Goal: Information Seeking & Learning: Check status

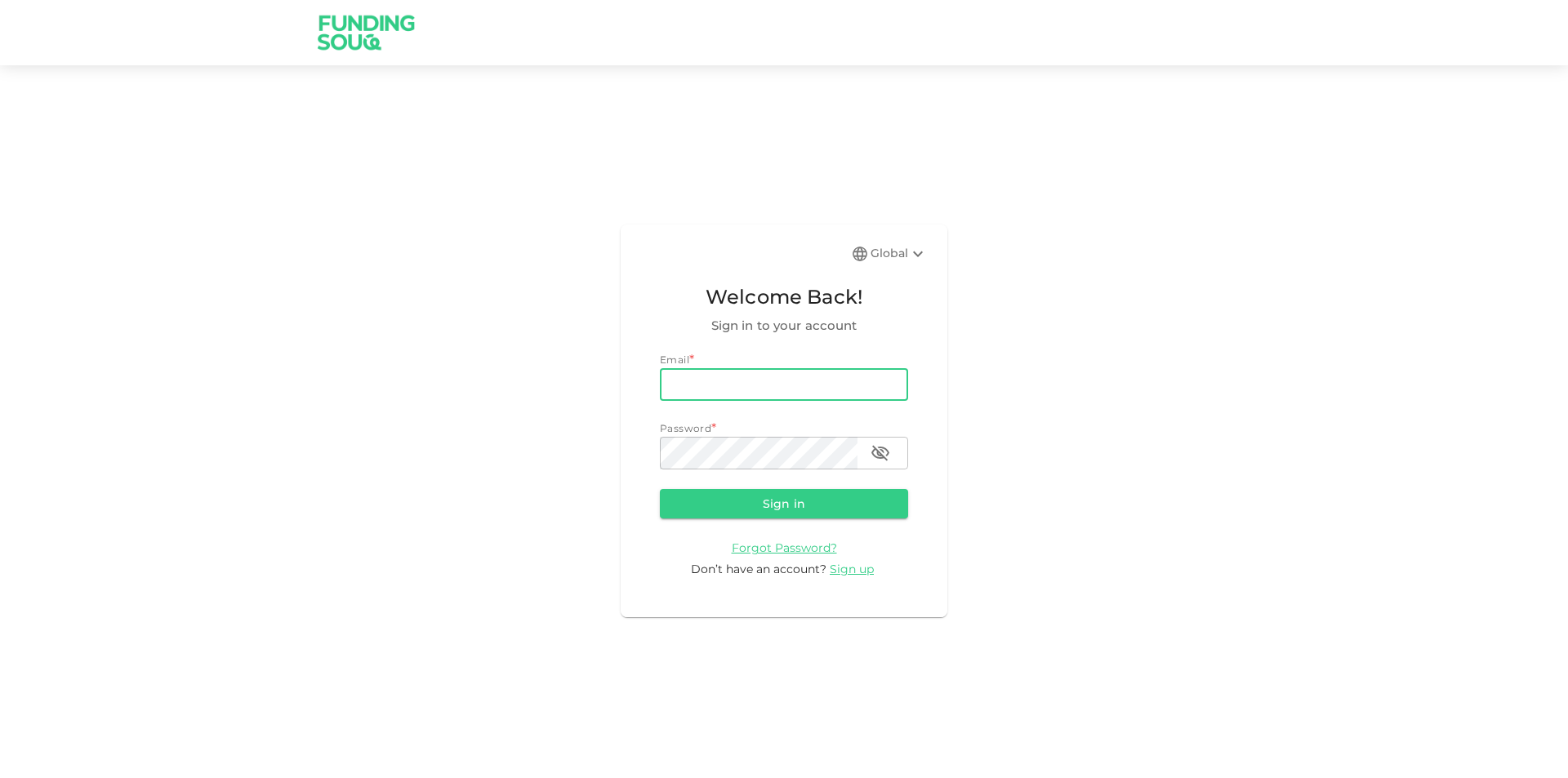
click at [870, 395] on input "email" at bounding box center [784, 383] width 248 height 32
click at [853, 395] on input "meric.yzc05@gmail.comY" at bounding box center [784, 383] width 248 height 32
click at [660, 489] on button "Sign in" at bounding box center [784, 504] width 248 height 29
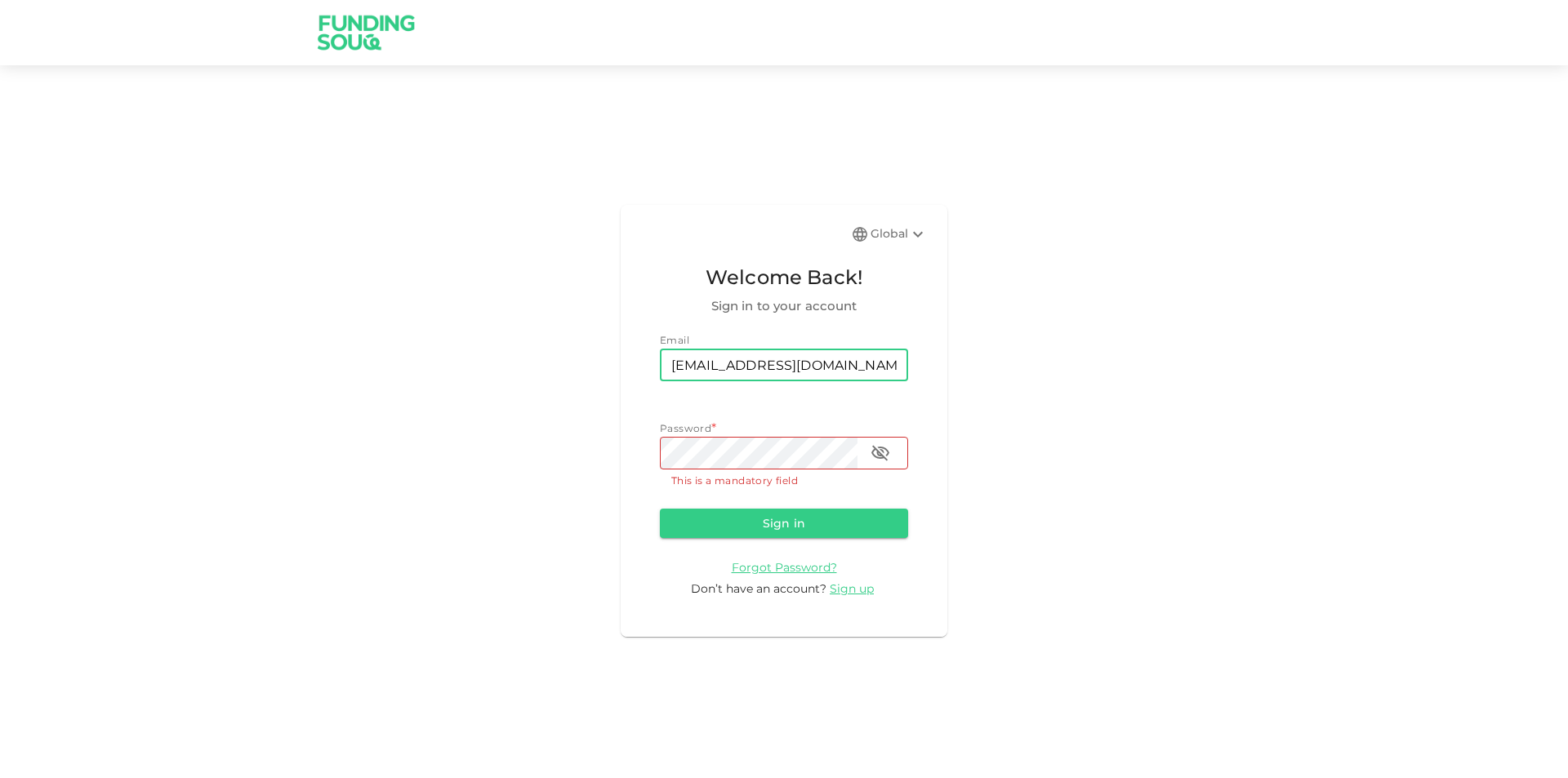
type input "meric.yzc05@gmail.com"
click at [837, 475] on p "This is a mandatory field" at bounding box center [783, 481] width 225 height 17
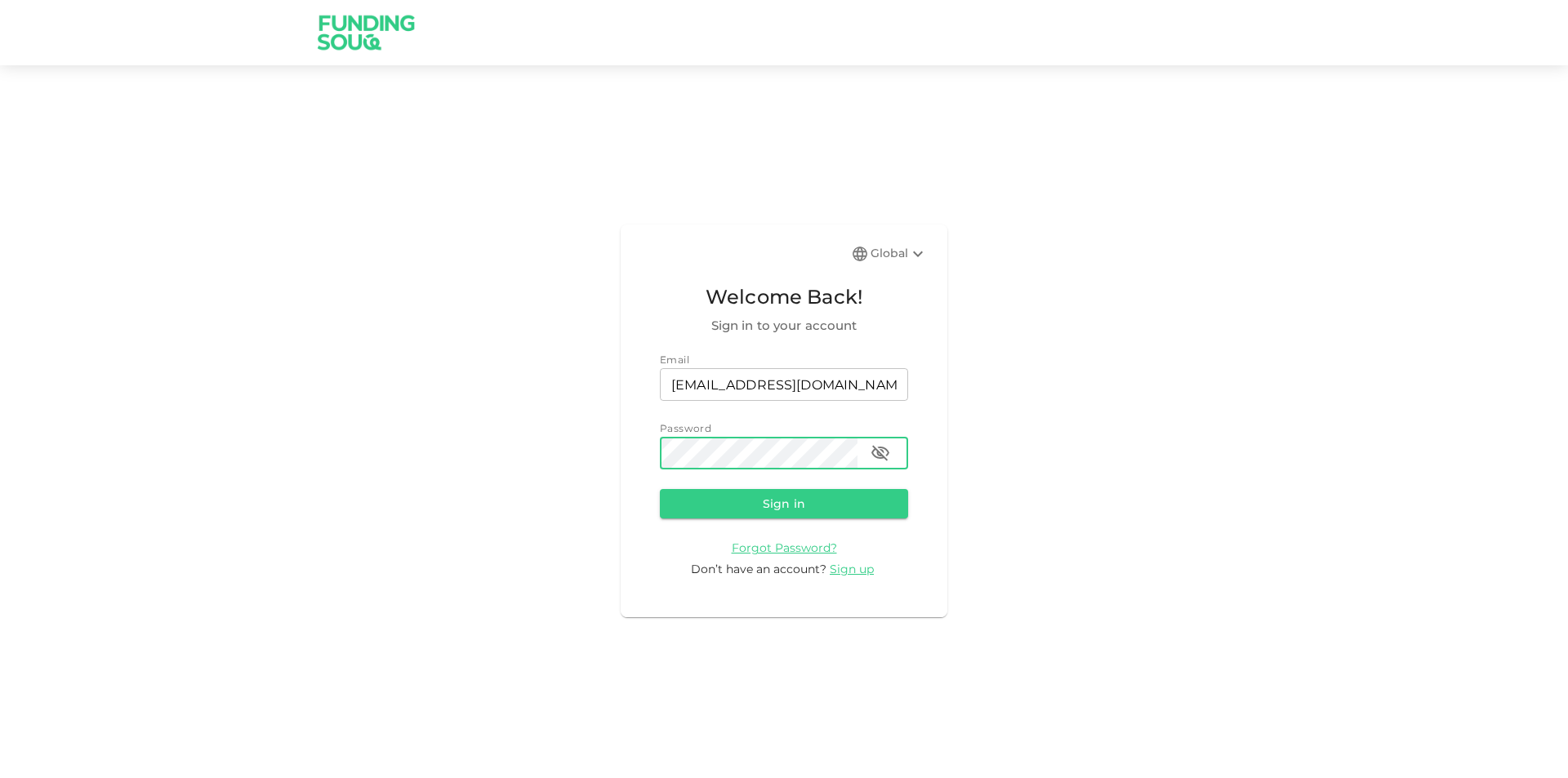
click at [660, 489] on button "Sign in" at bounding box center [784, 504] width 248 height 29
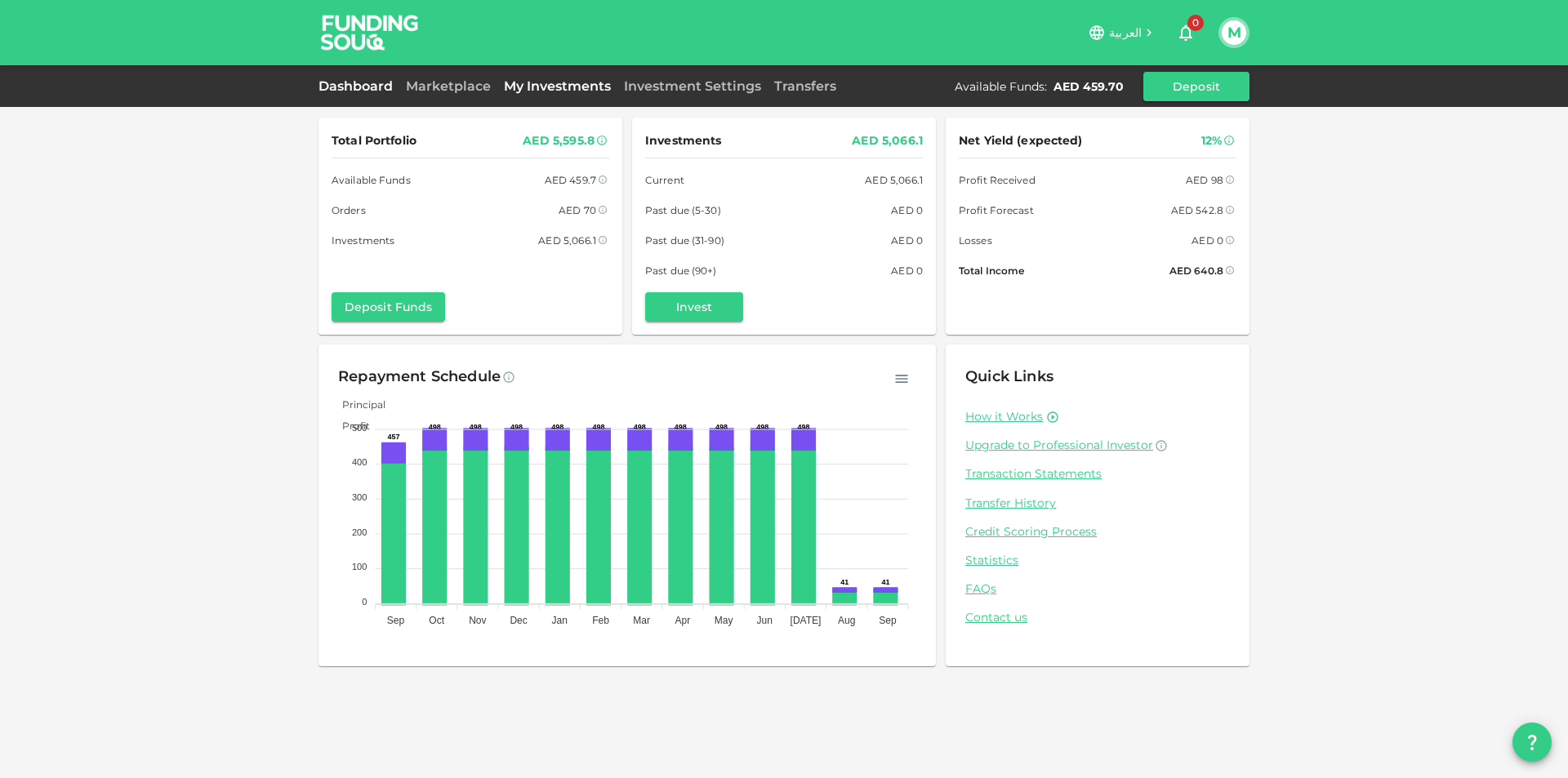
click at [569, 89] on link "My Investments" at bounding box center [557, 86] width 120 height 16
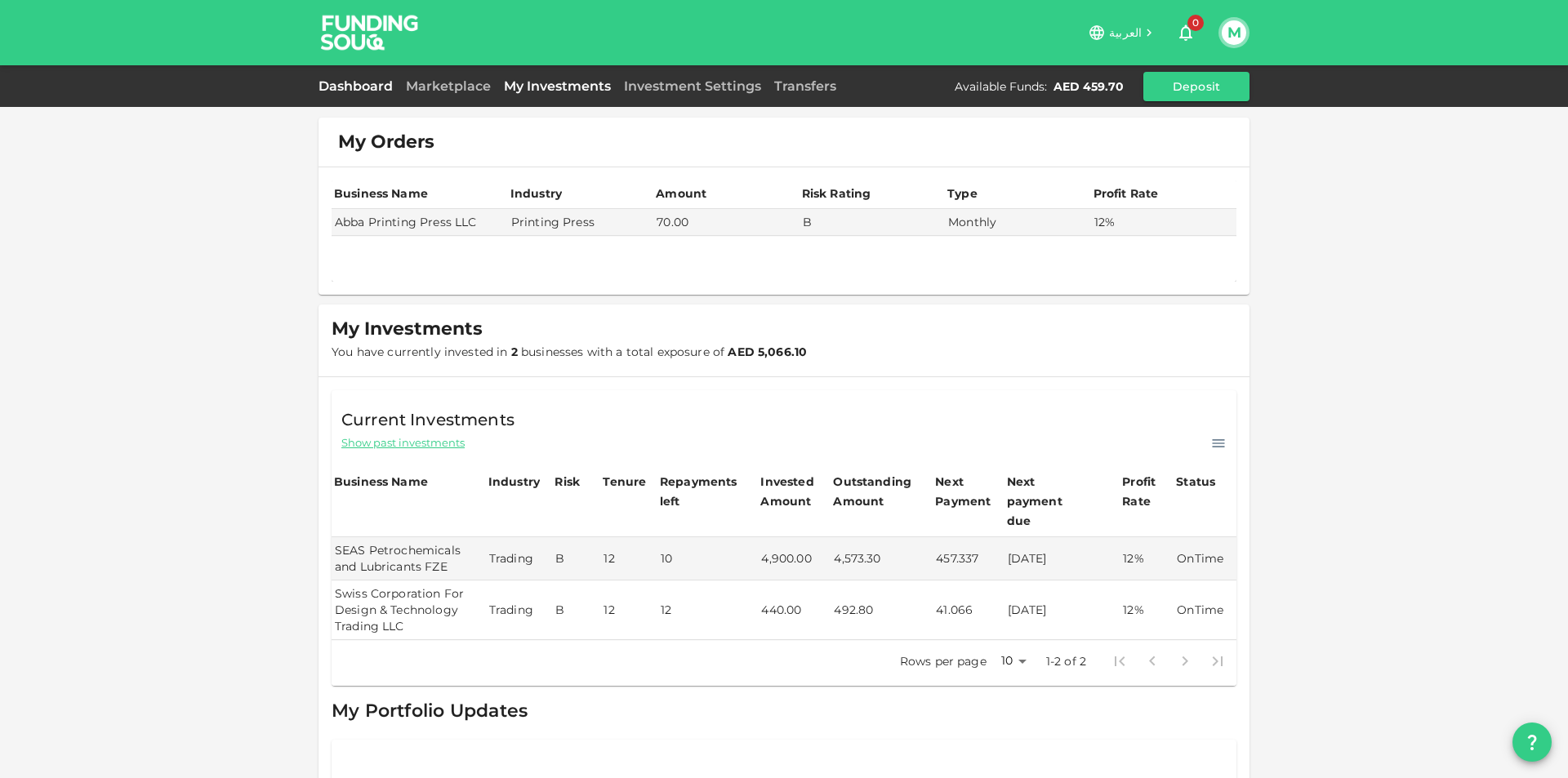
click at [374, 78] on link "Dashboard" at bounding box center [359, 86] width 81 height 16
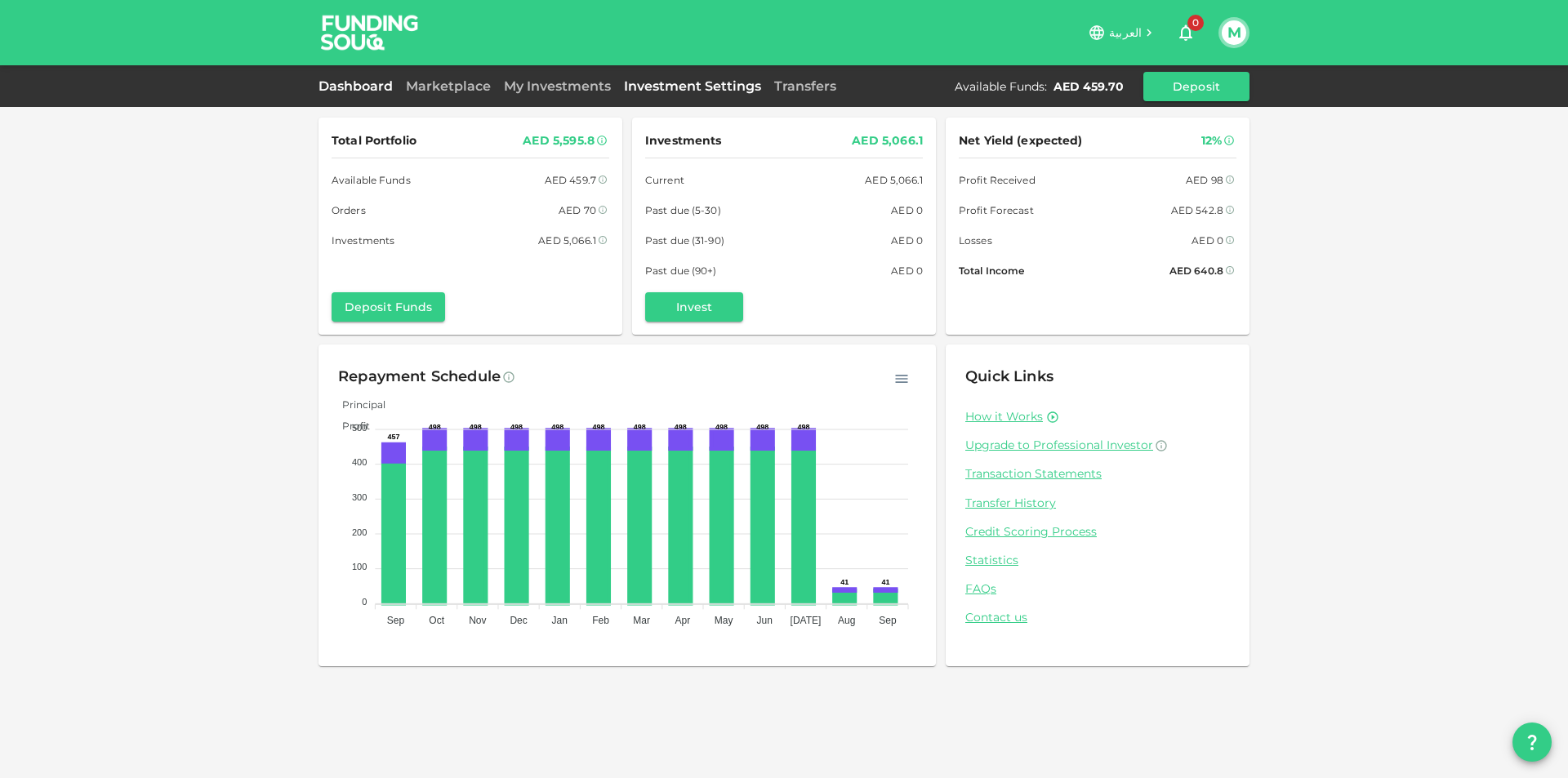
click at [700, 86] on link "Investment Settings" at bounding box center [692, 86] width 150 height 16
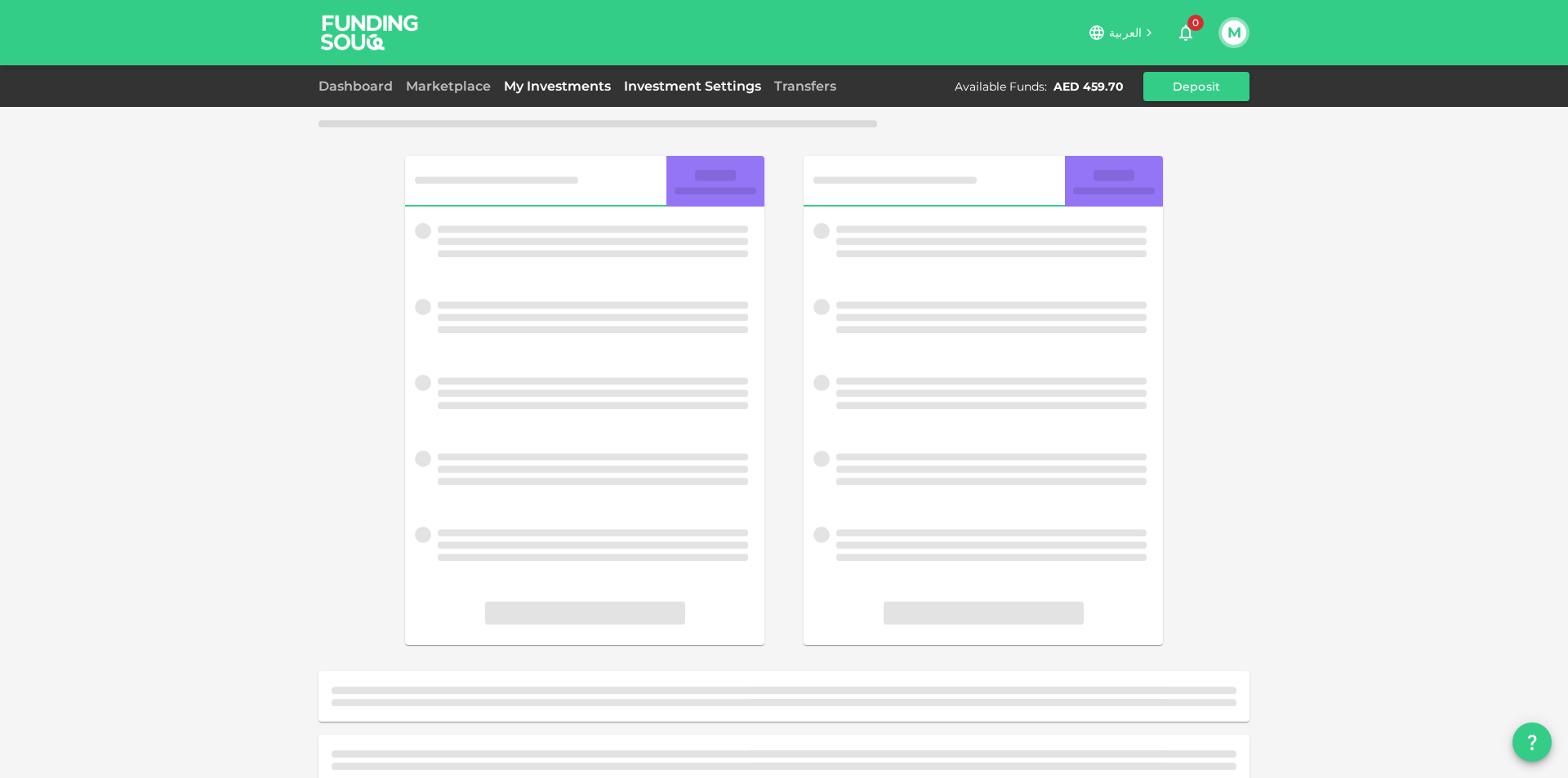
click at [591, 88] on link "My Investments" at bounding box center [557, 86] width 120 height 16
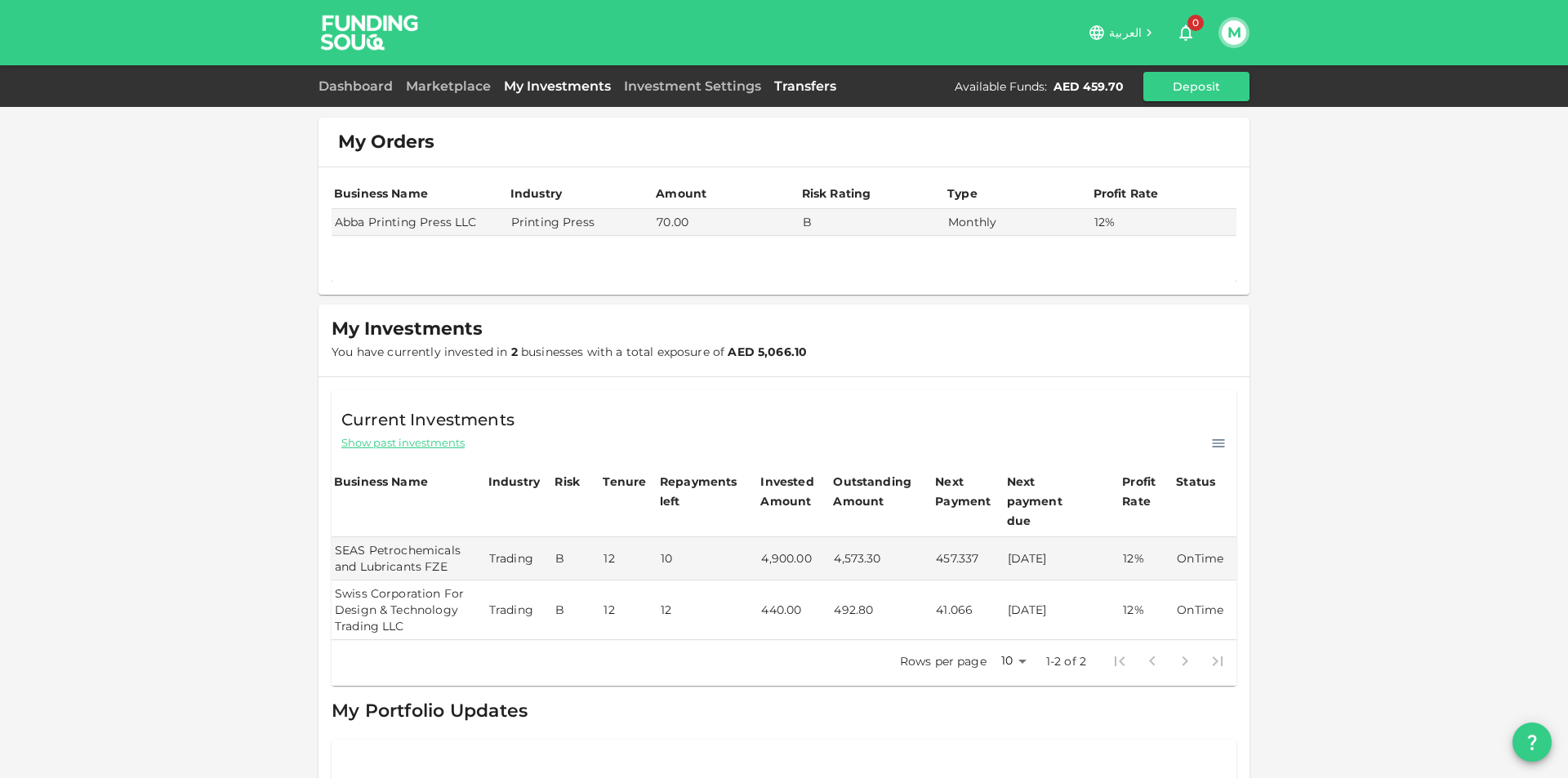
click at [820, 84] on link "Transfers" at bounding box center [805, 86] width 75 height 16
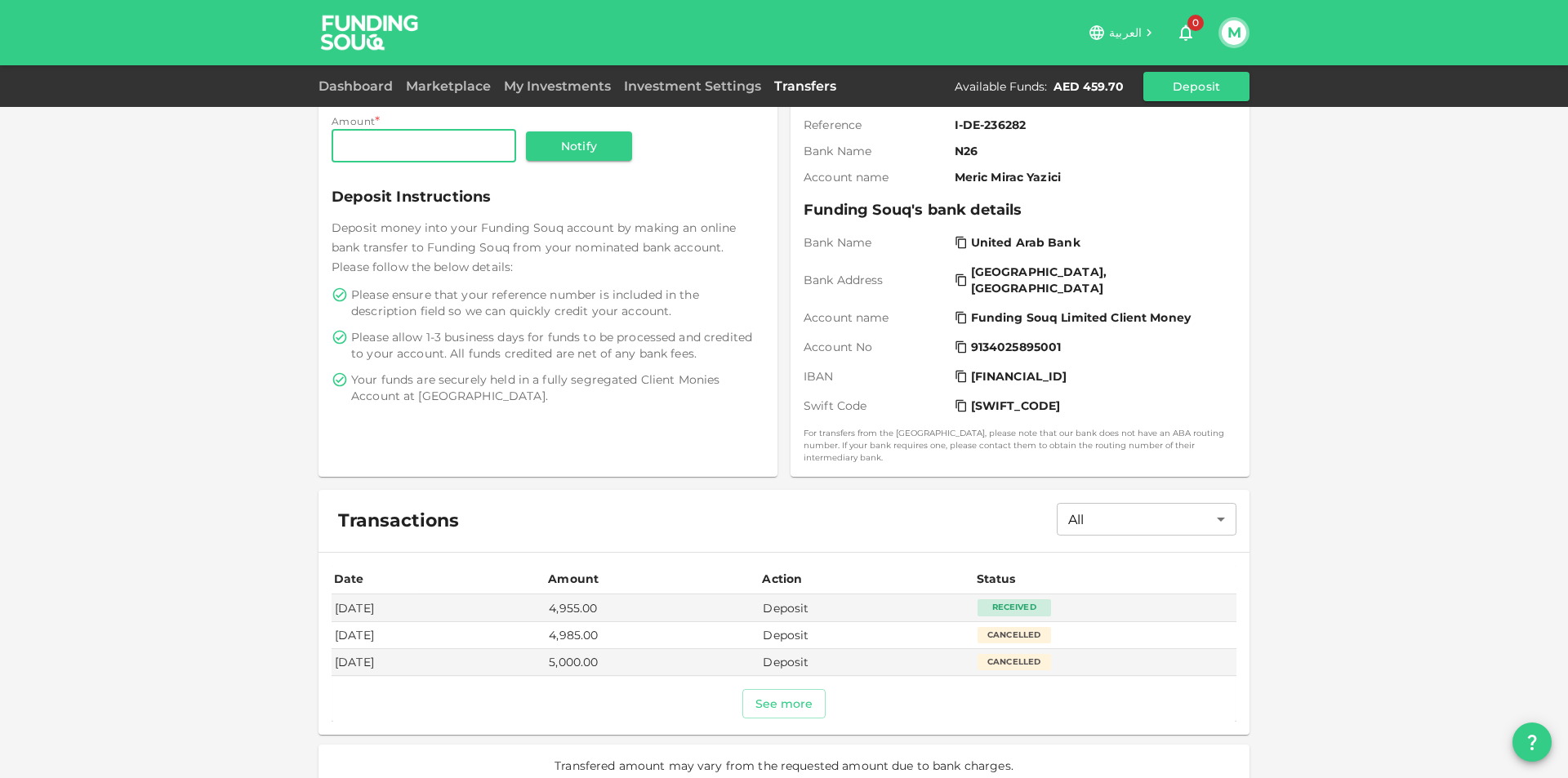
scroll to position [163, 0]
click at [383, 76] on div "Dashboard" at bounding box center [359, 86] width 81 height 19
click at [380, 81] on link "Dashboard" at bounding box center [359, 86] width 81 height 16
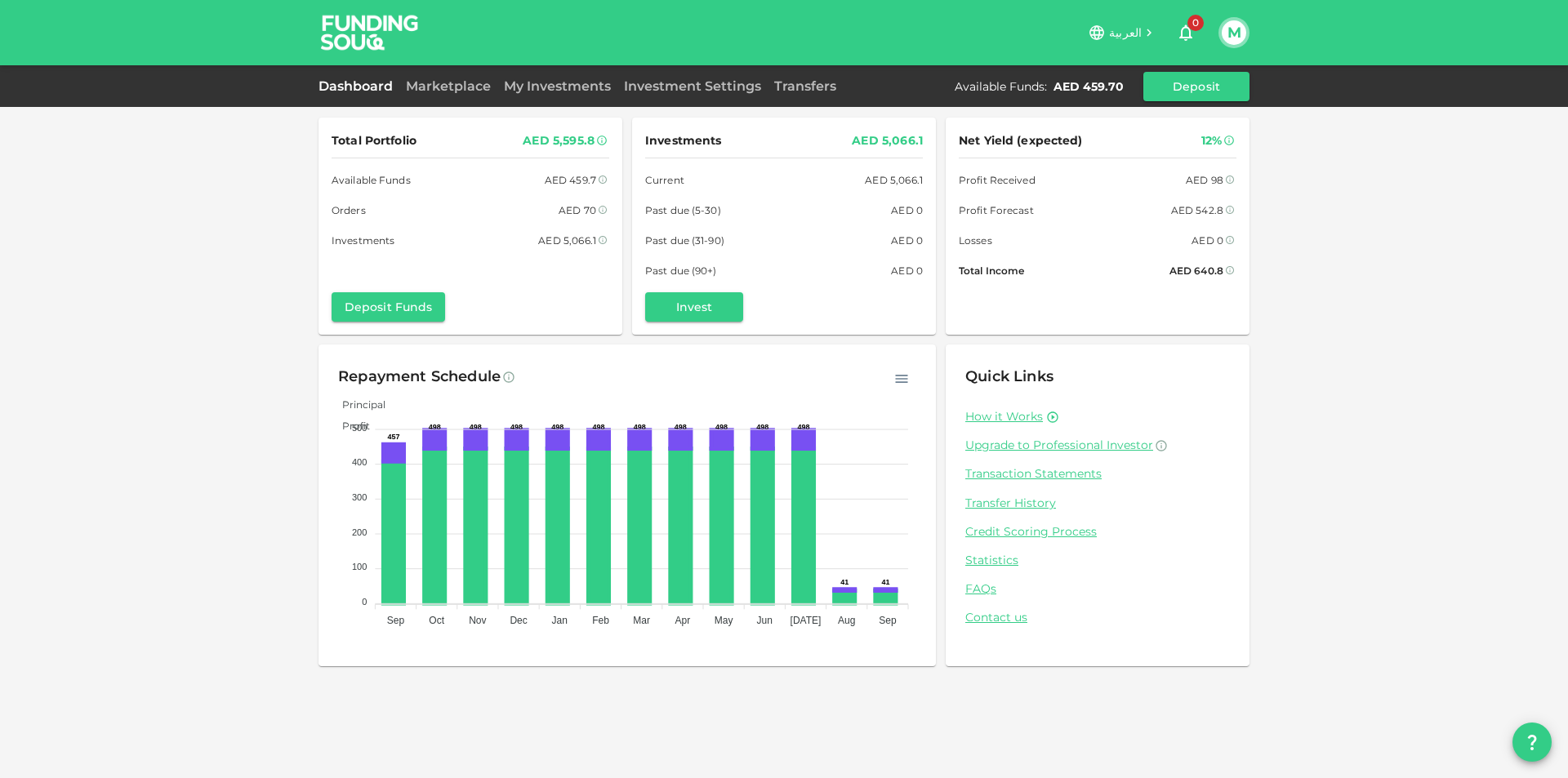
click at [560, 240] on div "AED 5,066.1" at bounding box center [567, 240] width 58 height 17
click at [579, 237] on div "AED 5,066.1" at bounding box center [567, 240] width 58 height 17
click at [544, 90] on link "My Investments" at bounding box center [557, 86] width 120 height 16
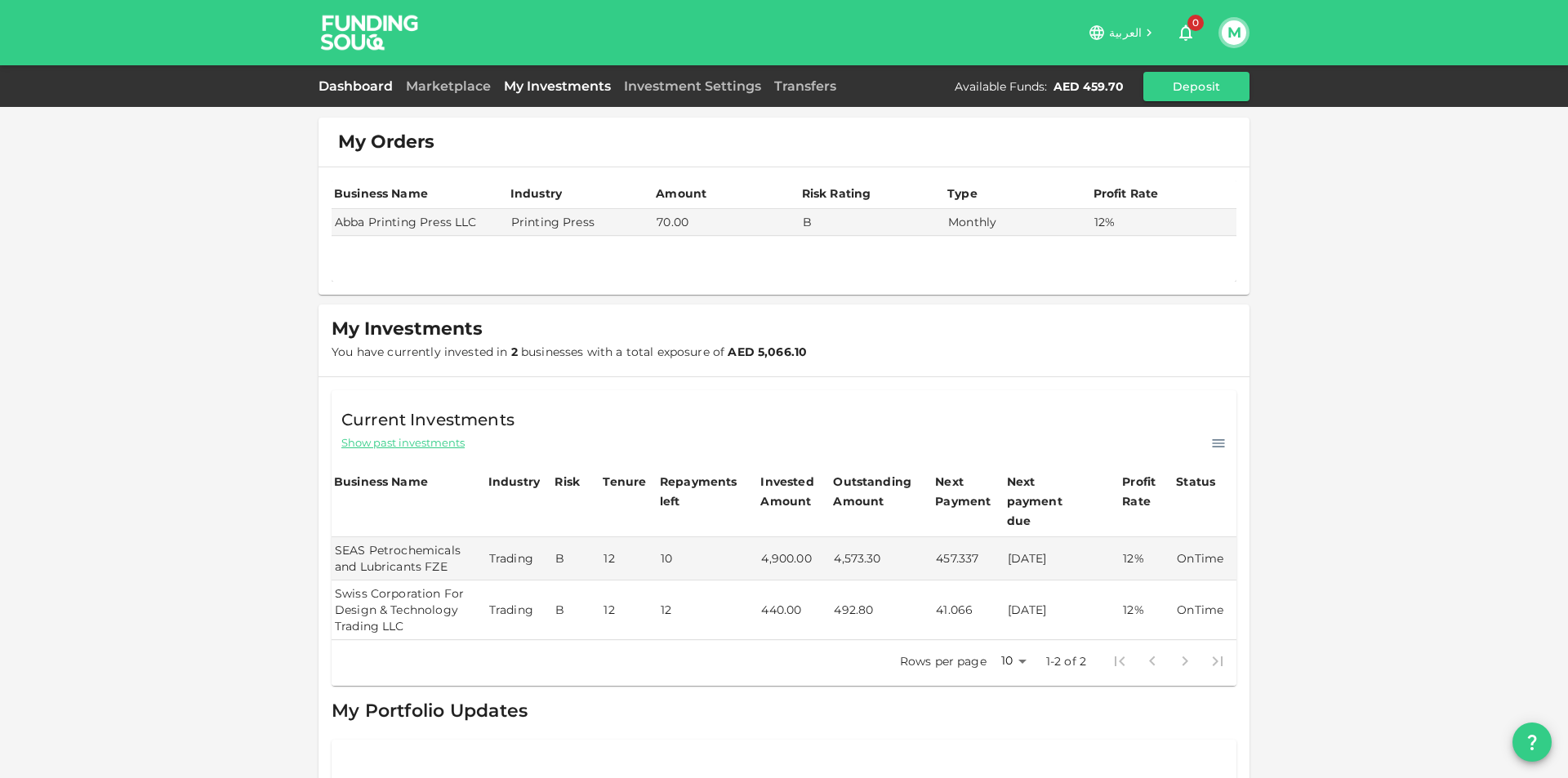
click at [363, 82] on link "Dashboard" at bounding box center [359, 86] width 81 height 16
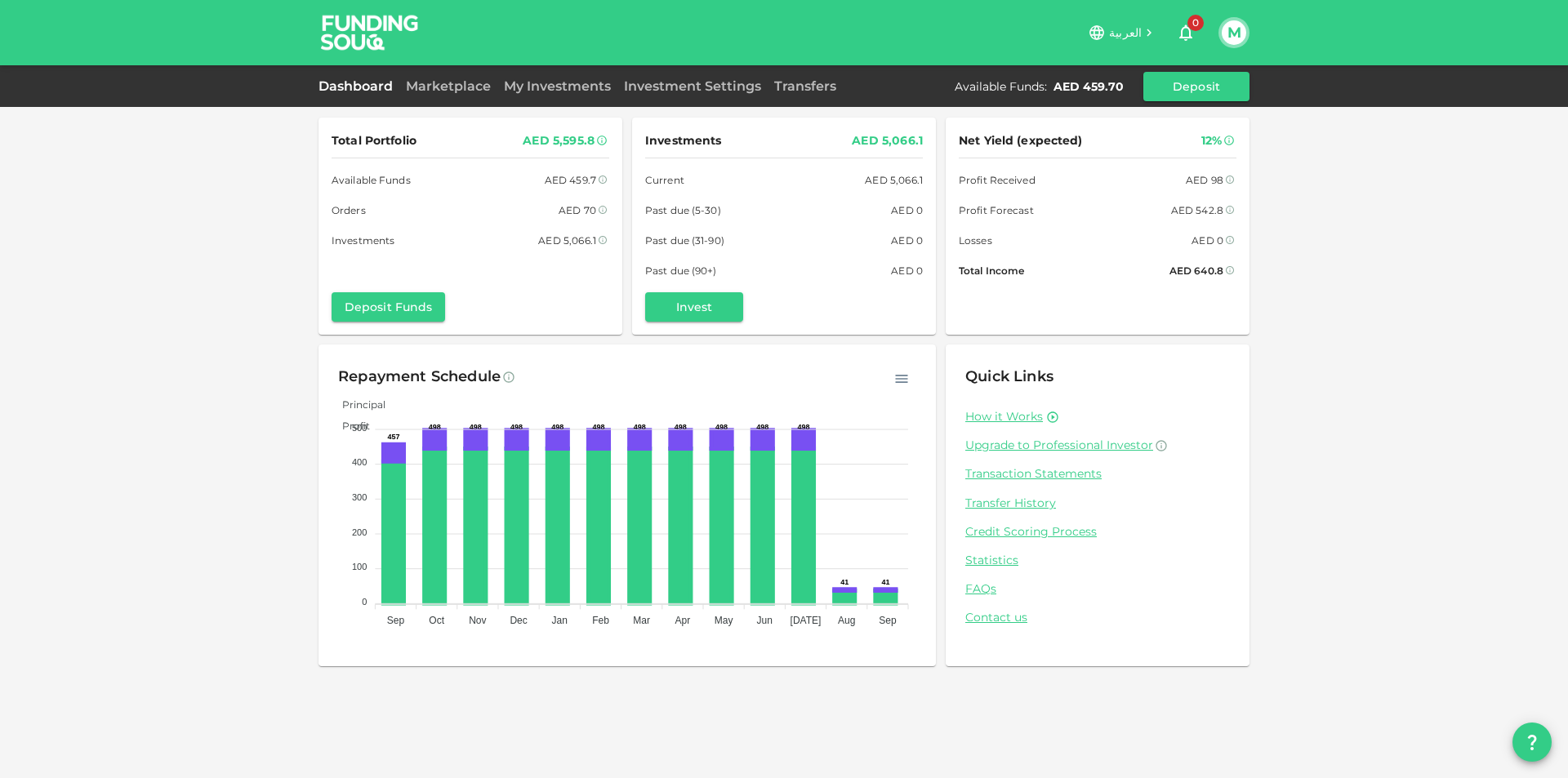
click at [655, 69] on div "Dashboard Marketplace My Investments Investment Settings Transfers Available Fu…" at bounding box center [784, 86] width 1568 height 41
click at [654, 74] on div "Dashboard Marketplace My Investments Investment Settings Transfers Available Fu…" at bounding box center [784, 86] width 931 height 29
click at [647, 85] on link "Investment Settings" at bounding box center [692, 86] width 150 height 16
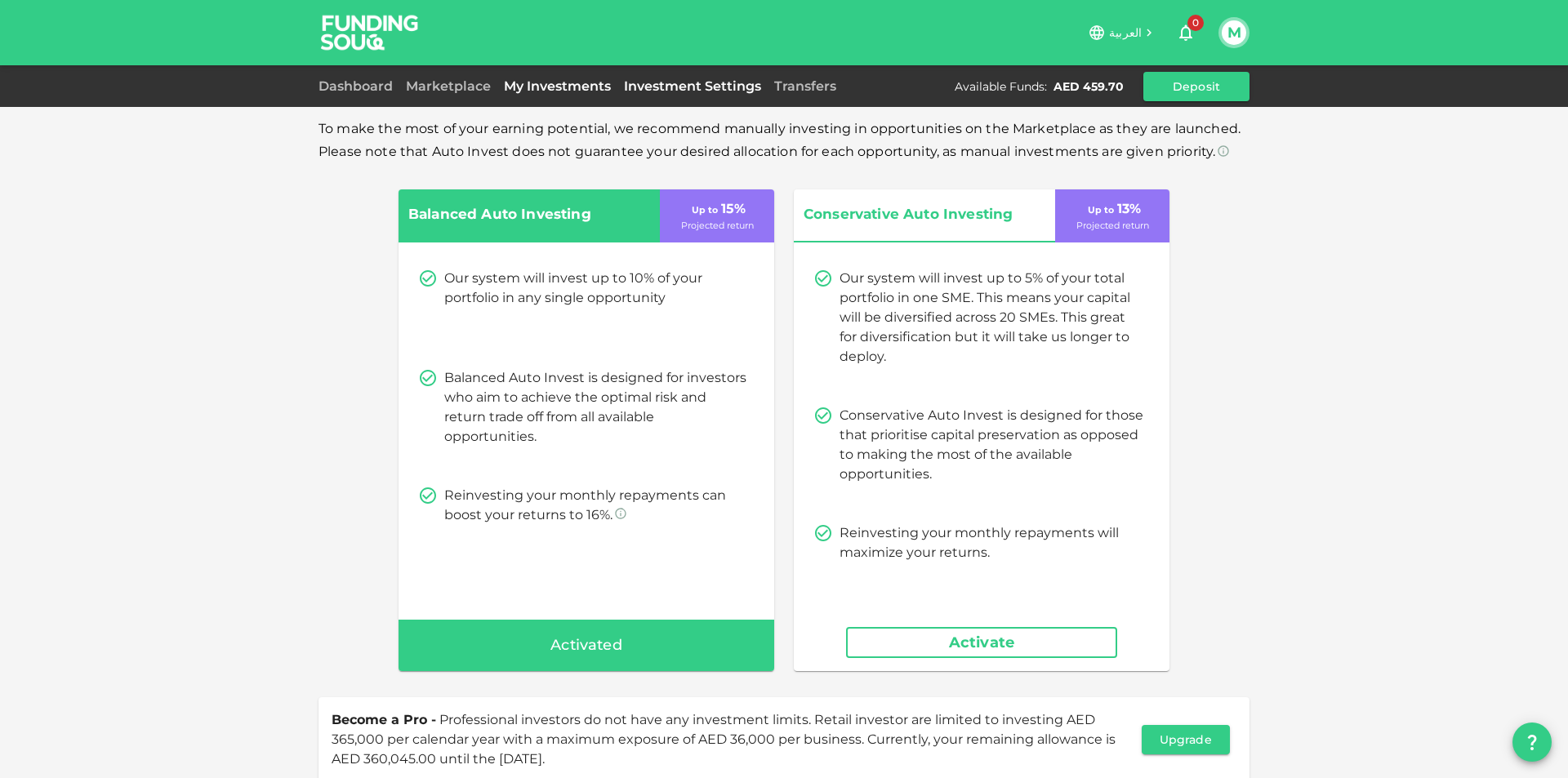
click at [566, 81] on link "My Investments" at bounding box center [557, 86] width 120 height 16
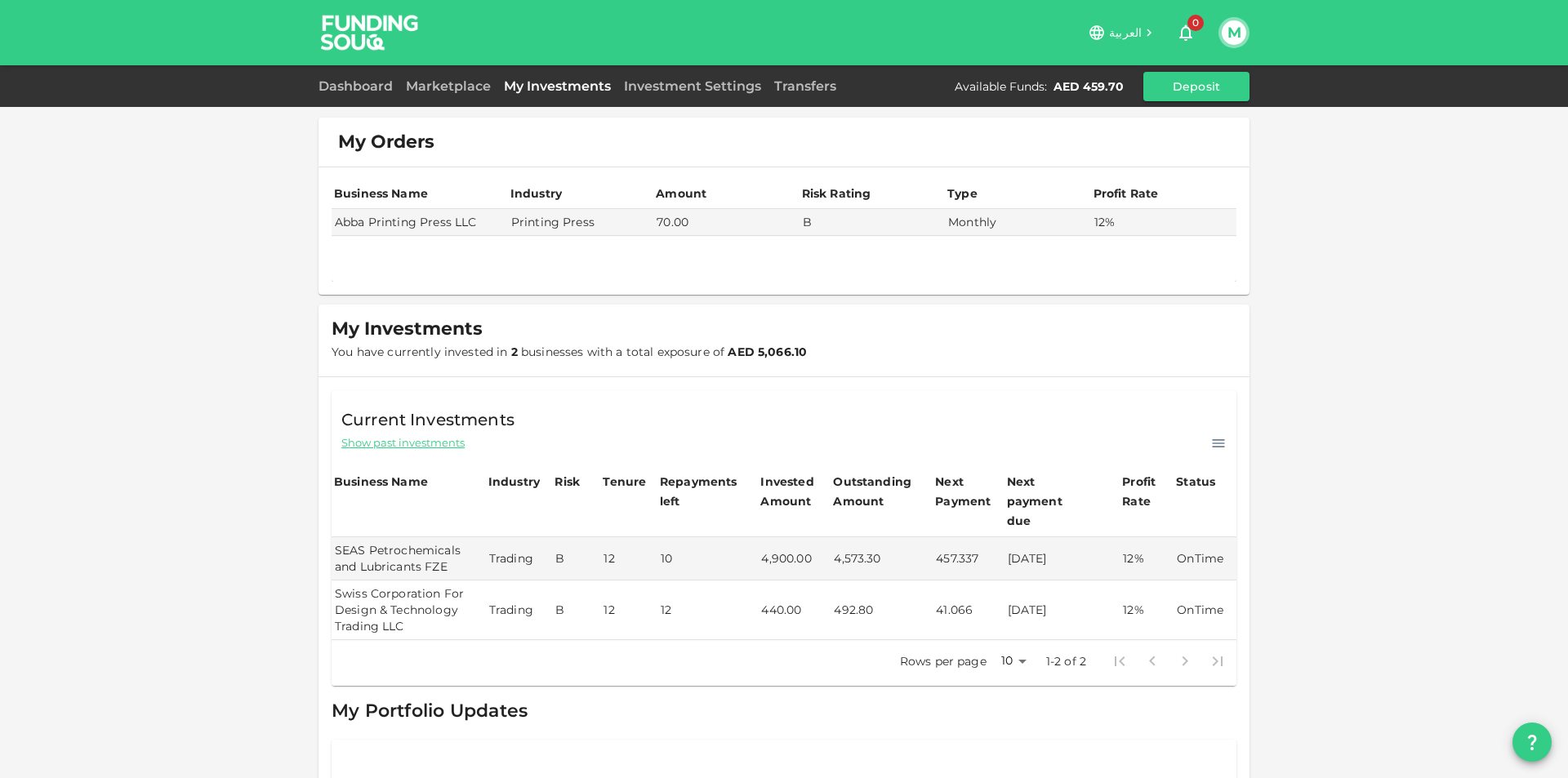
click at [375, 70] on div "Dashboard Marketplace My Investments Investment Settings Transfers Available Fu…" at bounding box center [784, 86] width 1568 height 41
click at [373, 74] on div "Dashboard Marketplace My Investments Investment Settings Transfers Available Fu…" at bounding box center [784, 86] width 931 height 29
click at [368, 74] on div "Dashboard Marketplace My Investments Investment Settings Transfers Available Fu…" at bounding box center [784, 86] width 931 height 29
click at [366, 82] on link "Dashboard" at bounding box center [359, 86] width 81 height 16
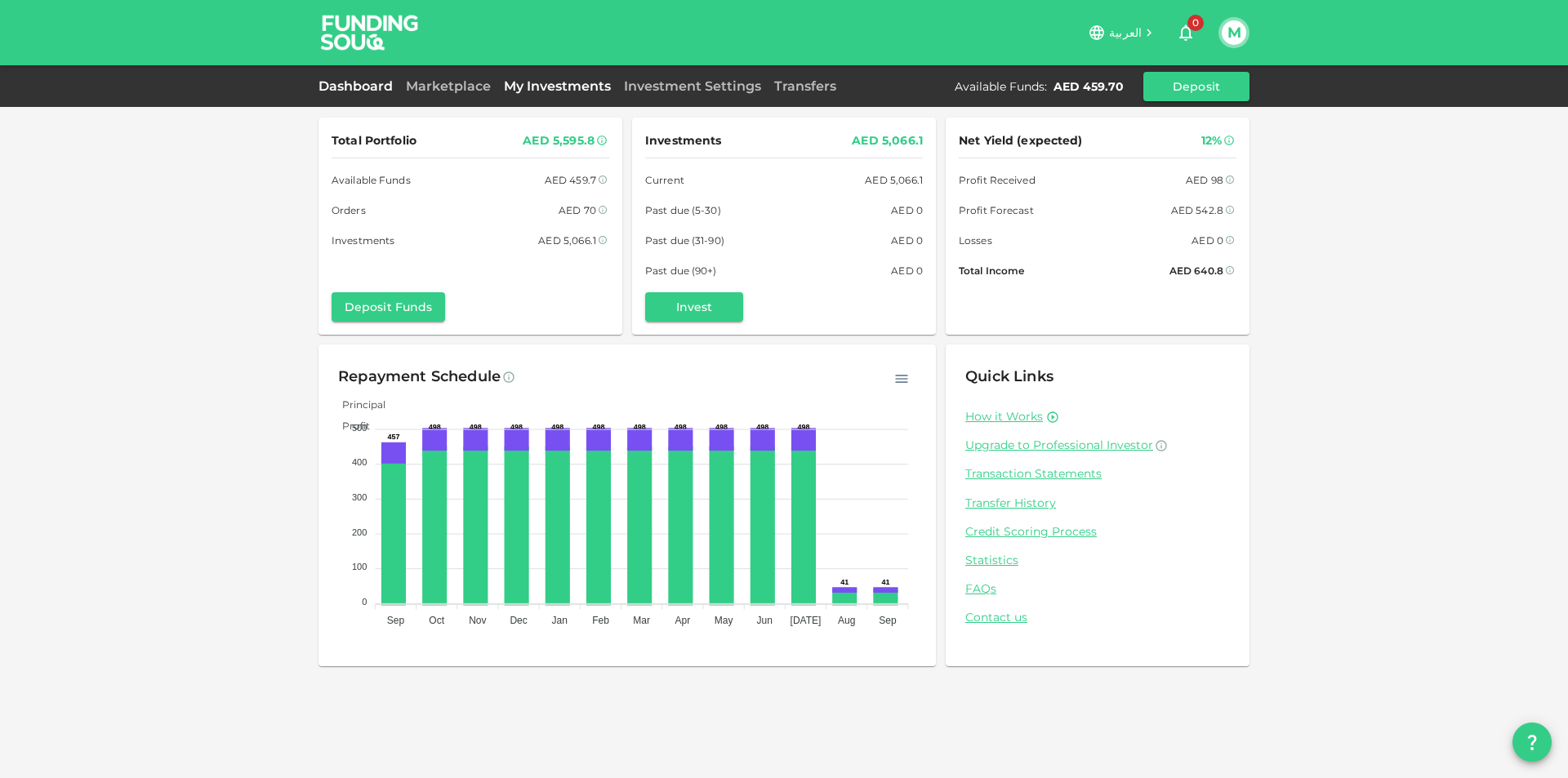
click at [611, 82] on link "My Investments" at bounding box center [557, 86] width 120 height 16
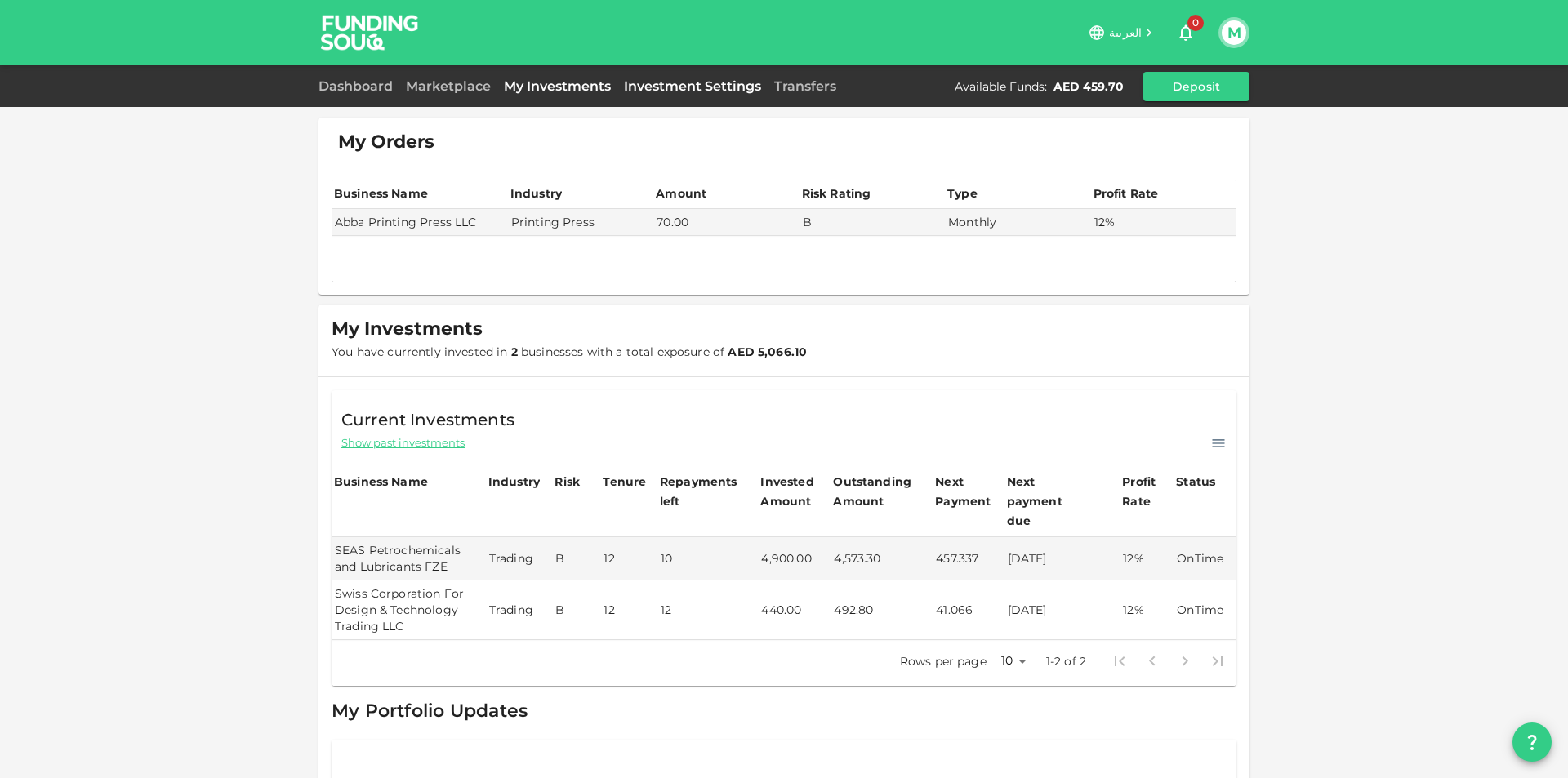
click at [642, 79] on link "Investment Settings" at bounding box center [692, 86] width 150 height 16
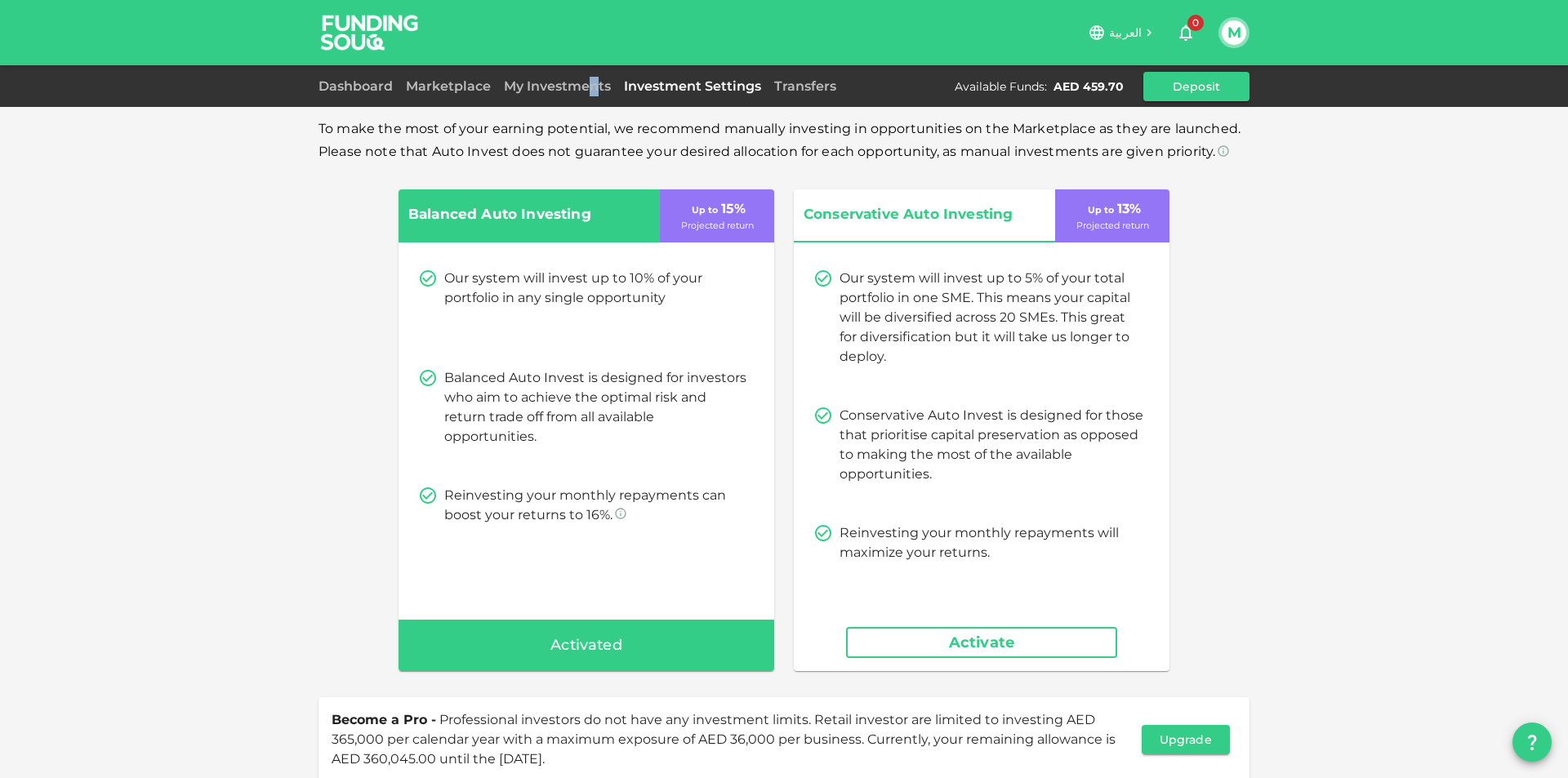
click at [589, 77] on div "My Investments" at bounding box center [557, 86] width 120 height 19
click at [582, 84] on link "My Investments" at bounding box center [557, 86] width 120 height 16
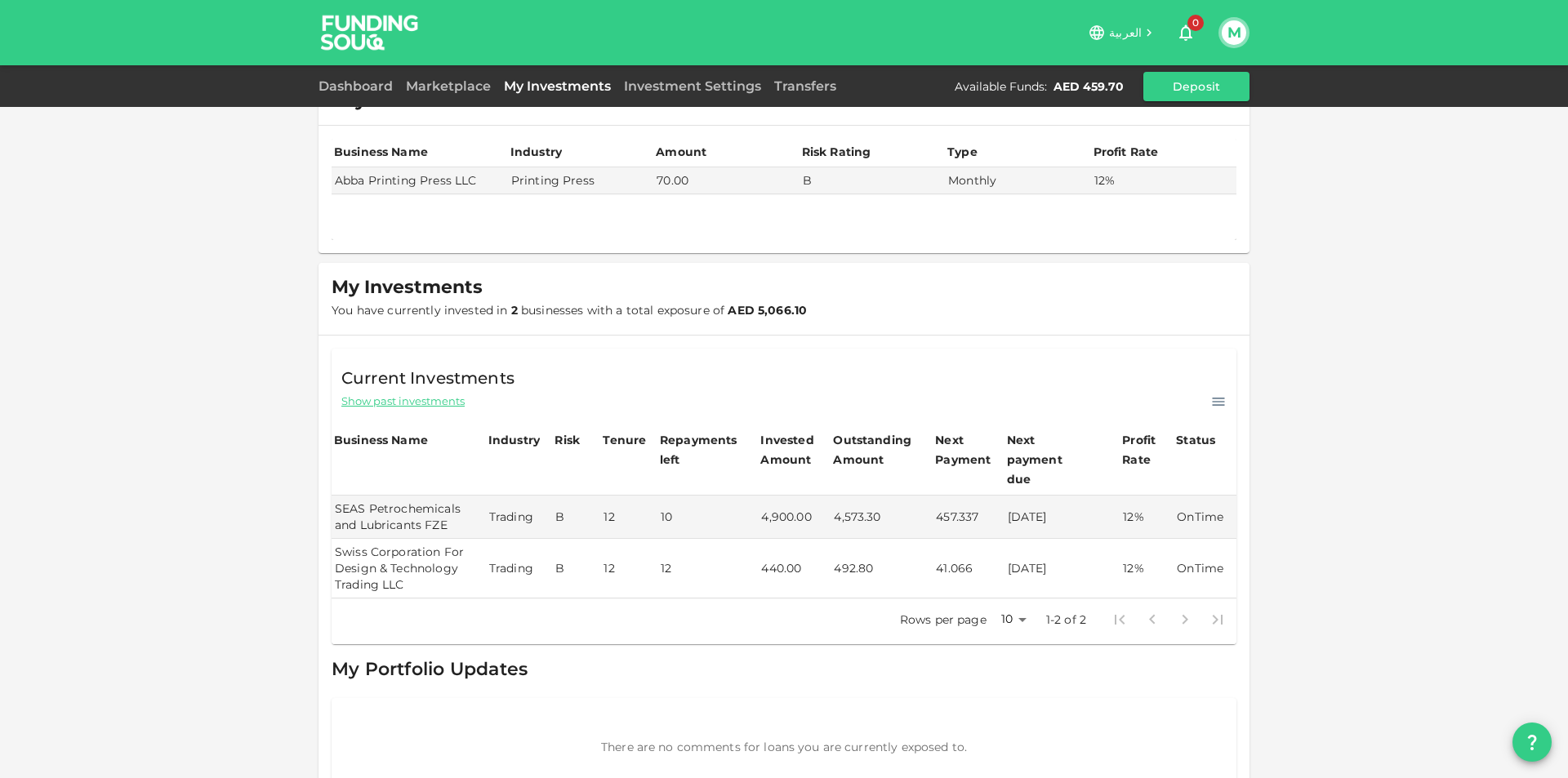
scroll to position [63, 0]
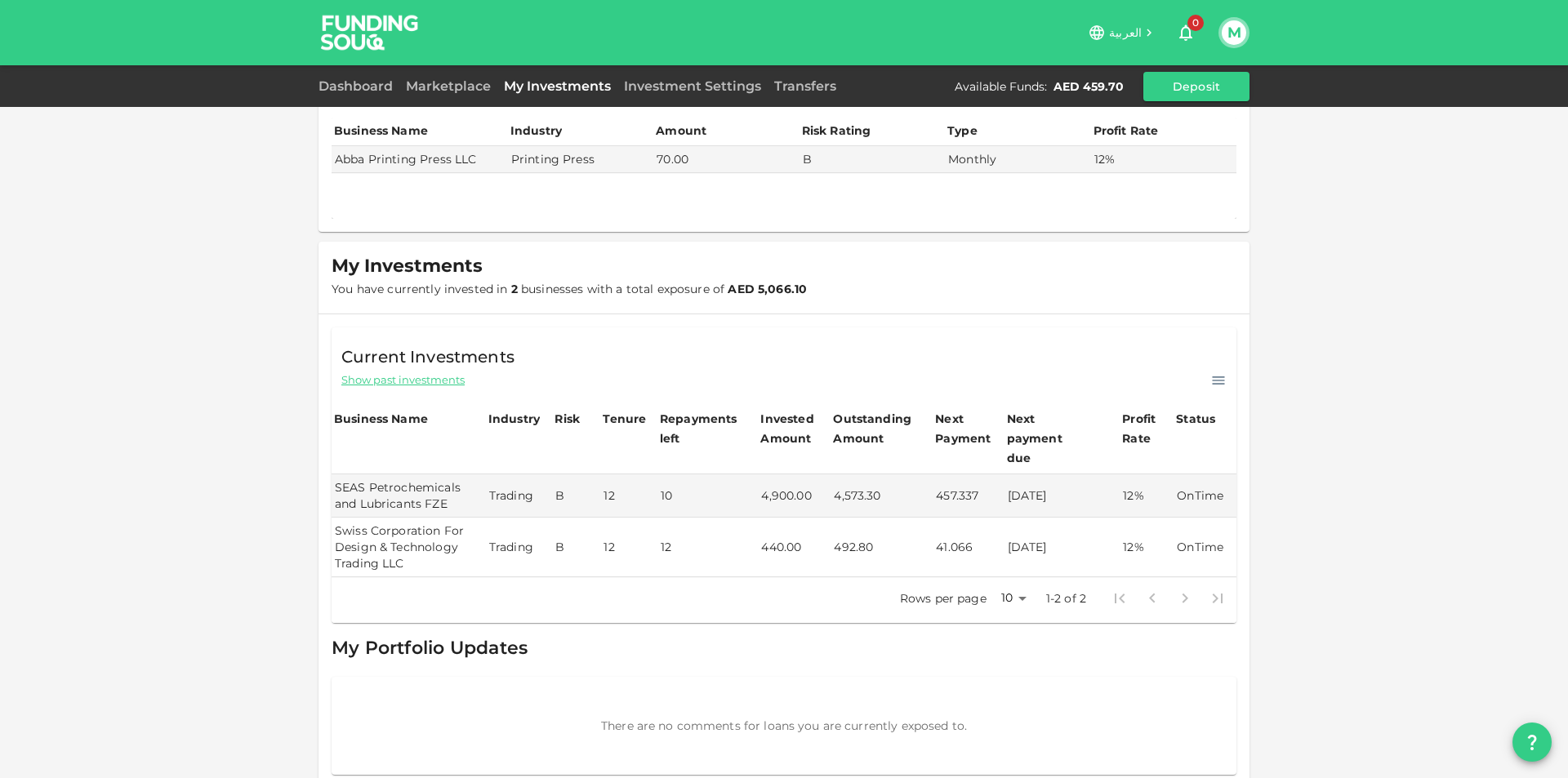
click at [813, 76] on div "Transfers" at bounding box center [805, 86] width 75 height 19
click at [808, 84] on link "Transfers" at bounding box center [805, 86] width 75 height 16
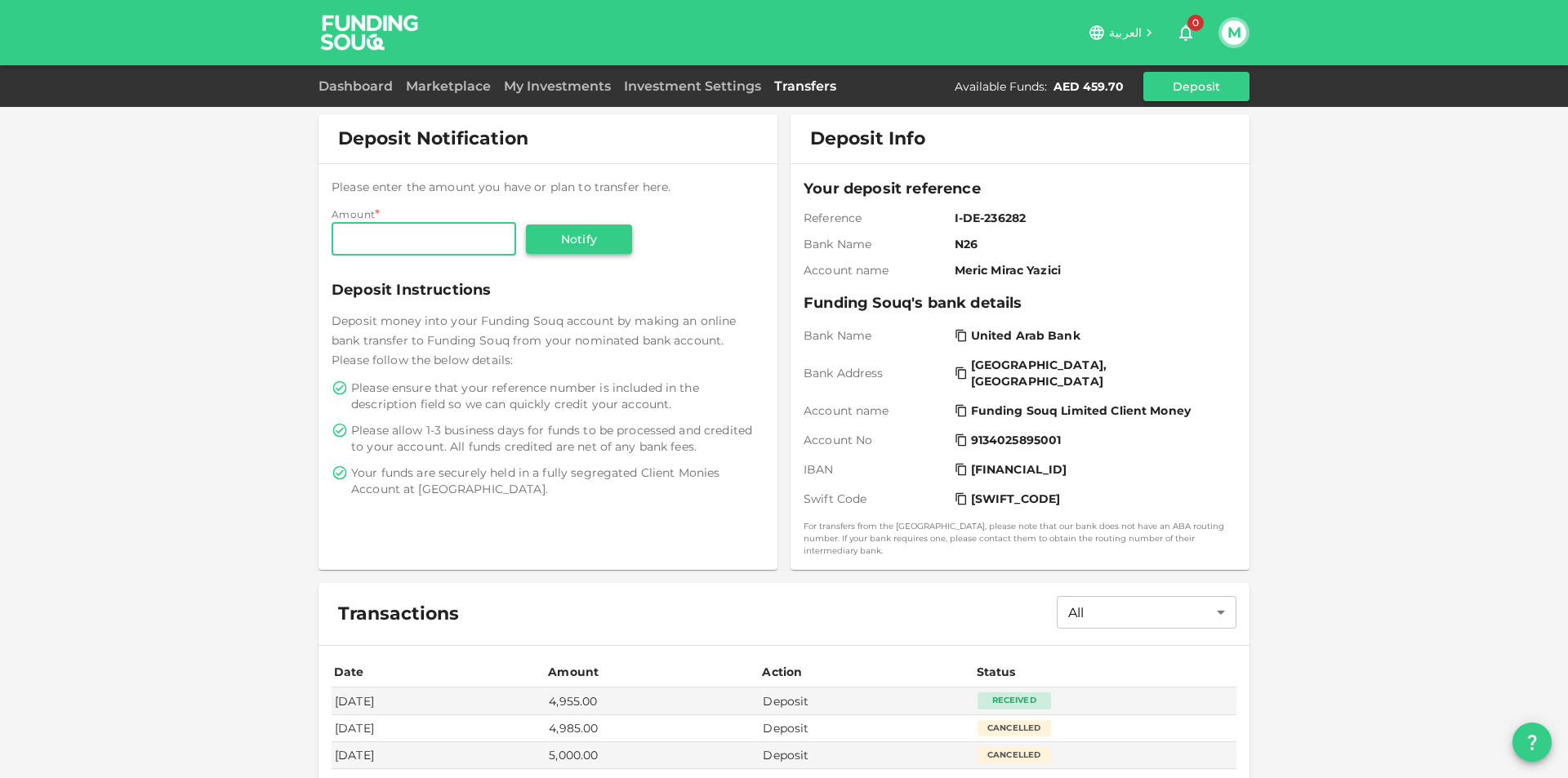
scroll to position [163, 0]
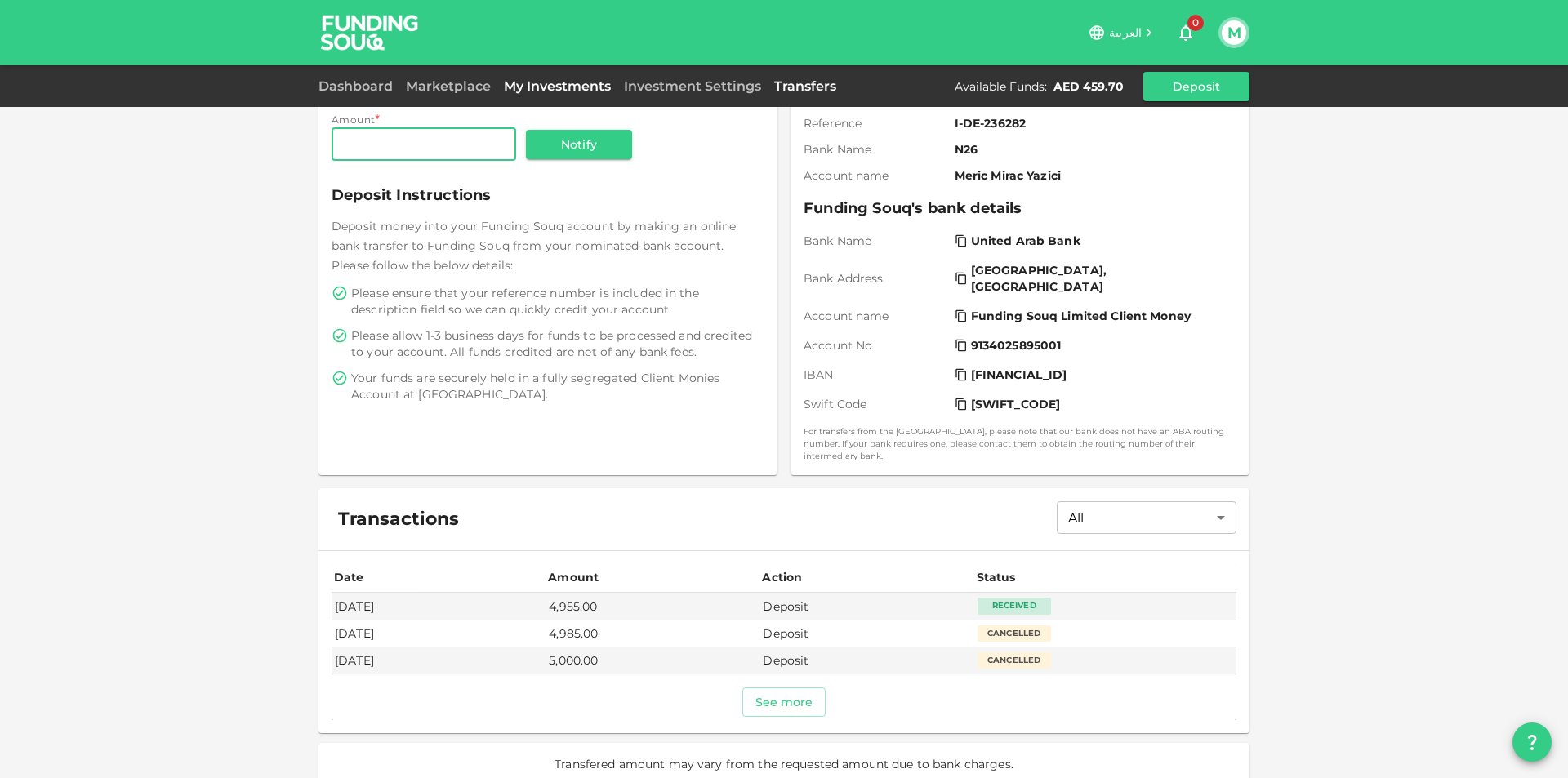
click at [598, 84] on link "My Investments" at bounding box center [557, 86] width 120 height 16
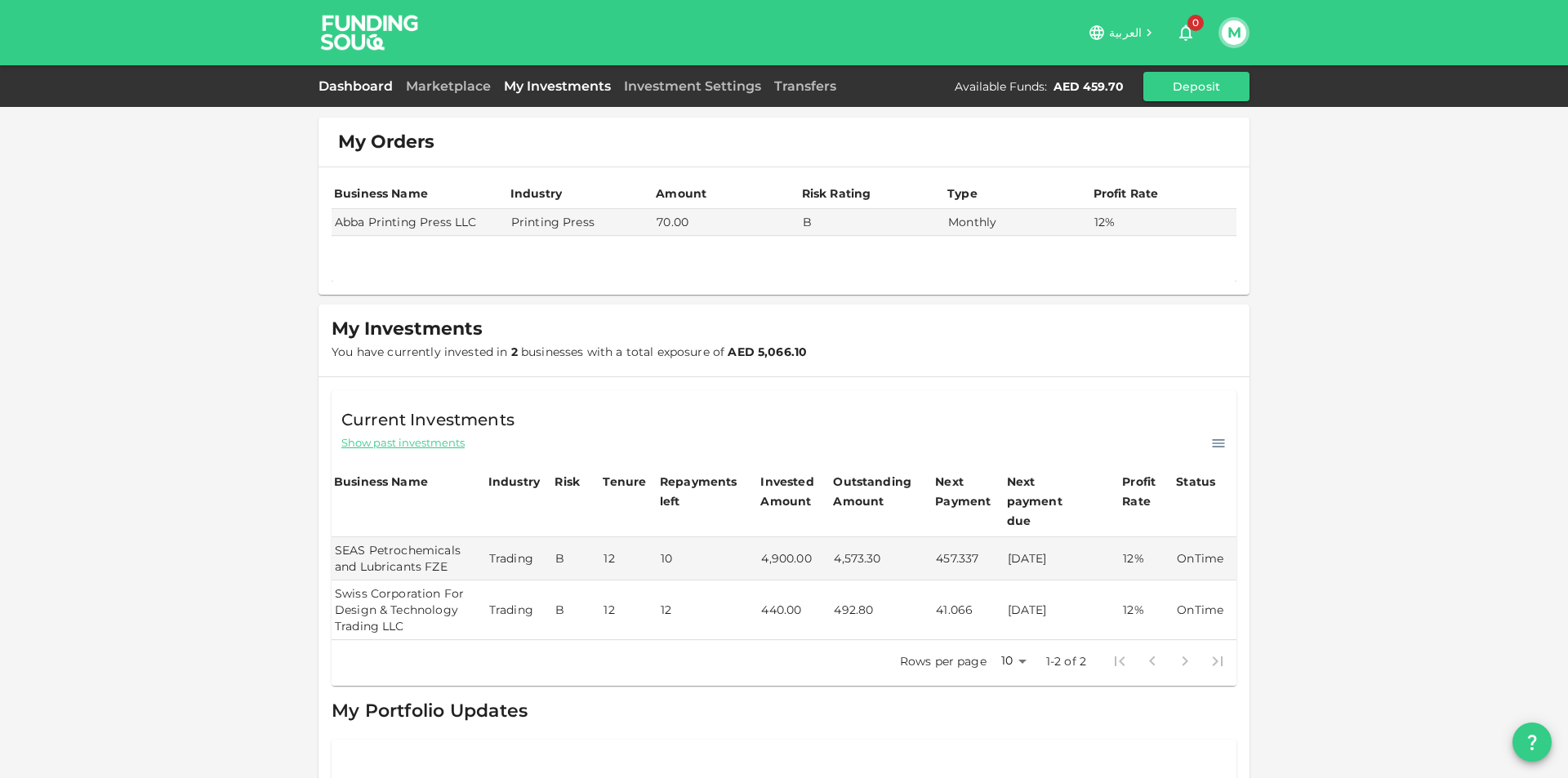
click at [342, 82] on link "Dashboard" at bounding box center [359, 86] width 81 height 16
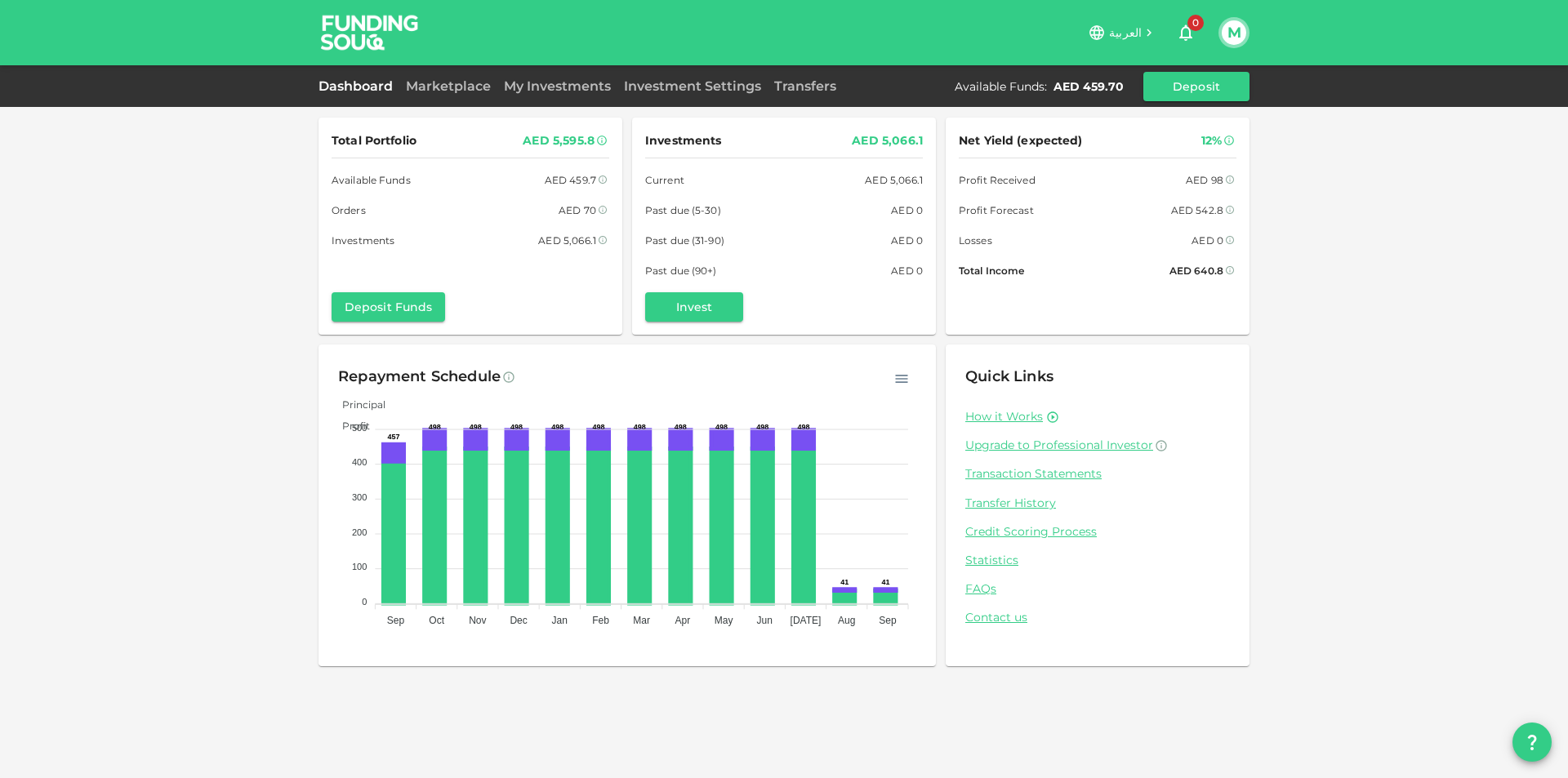
click at [903, 384] on icon "button" at bounding box center [902, 379] width 17 height 17
click at [1025, 475] on link "Transaction Statements" at bounding box center [1098, 474] width 265 height 16
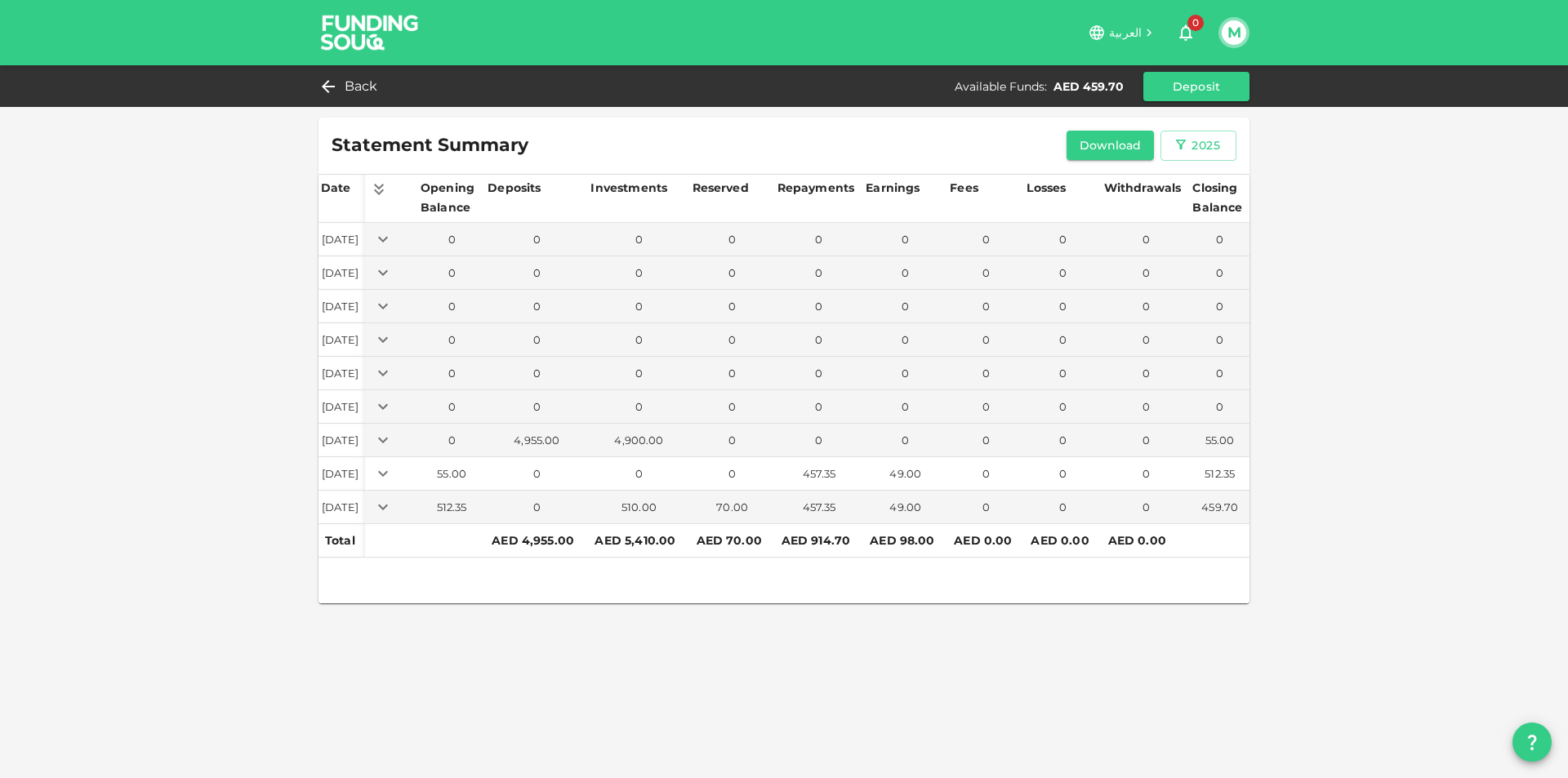
click at [393, 470] on icon "Expand" at bounding box center [383, 473] width 19 height 19
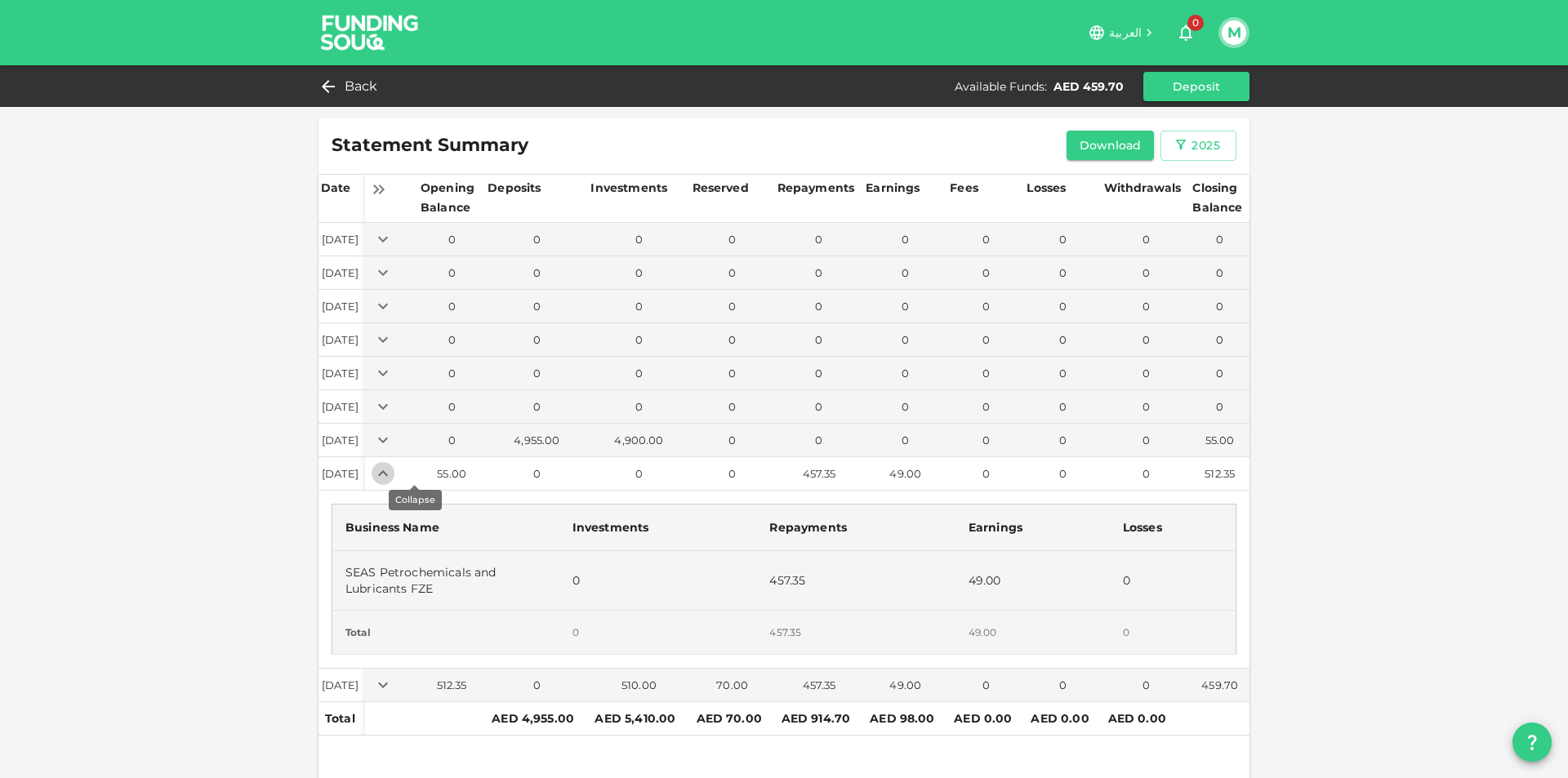
click at [393, 470] on icon "Expand" at bounding box center [383, 473] width 19 height 19
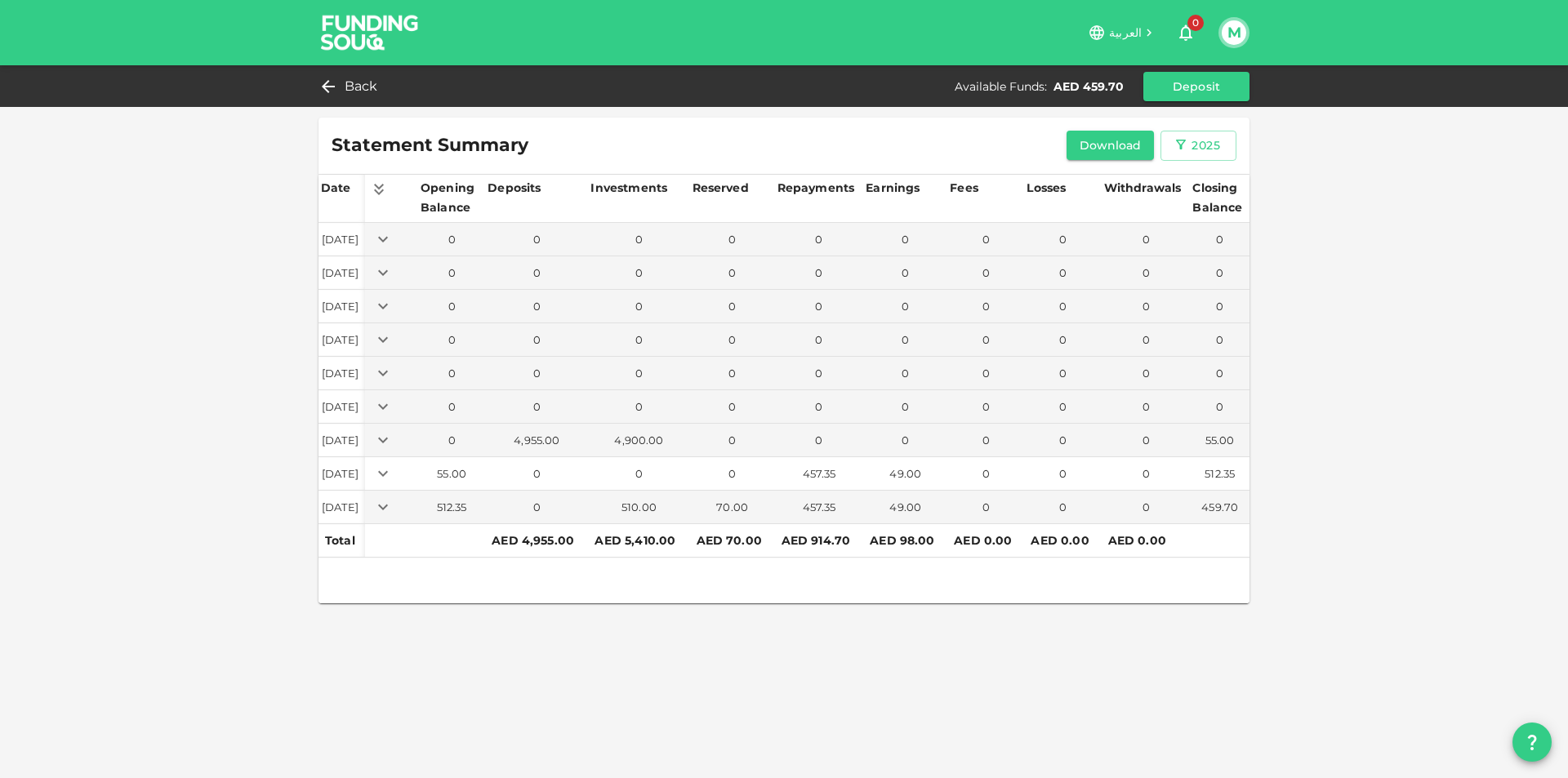
click at [393, 467] on icon "Expand" at bounding box center [383, 473] width 19 height 19
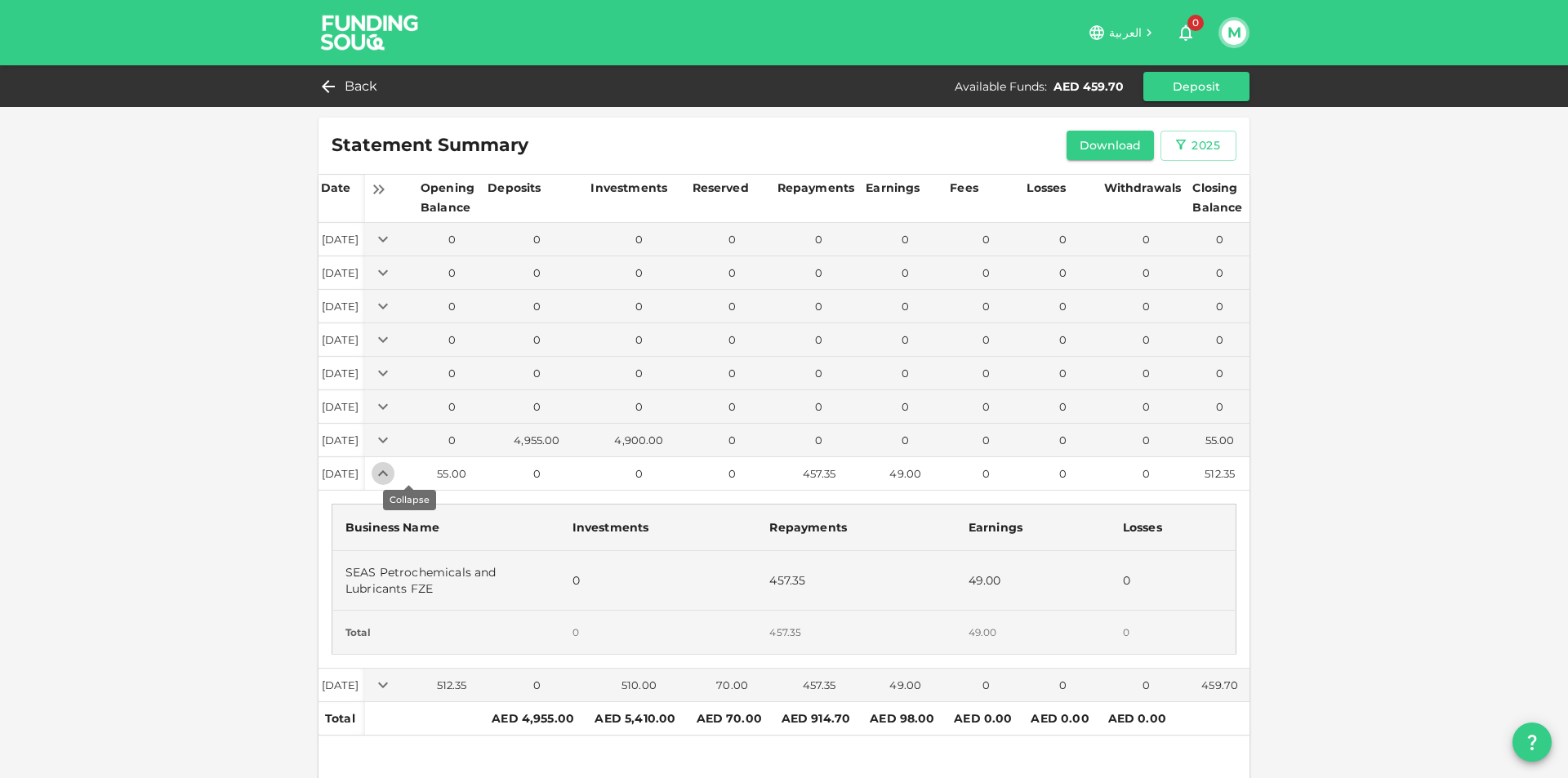
click at [393, 467] on icon "Expand" at bounding box center [383, 473] width 19 height 19
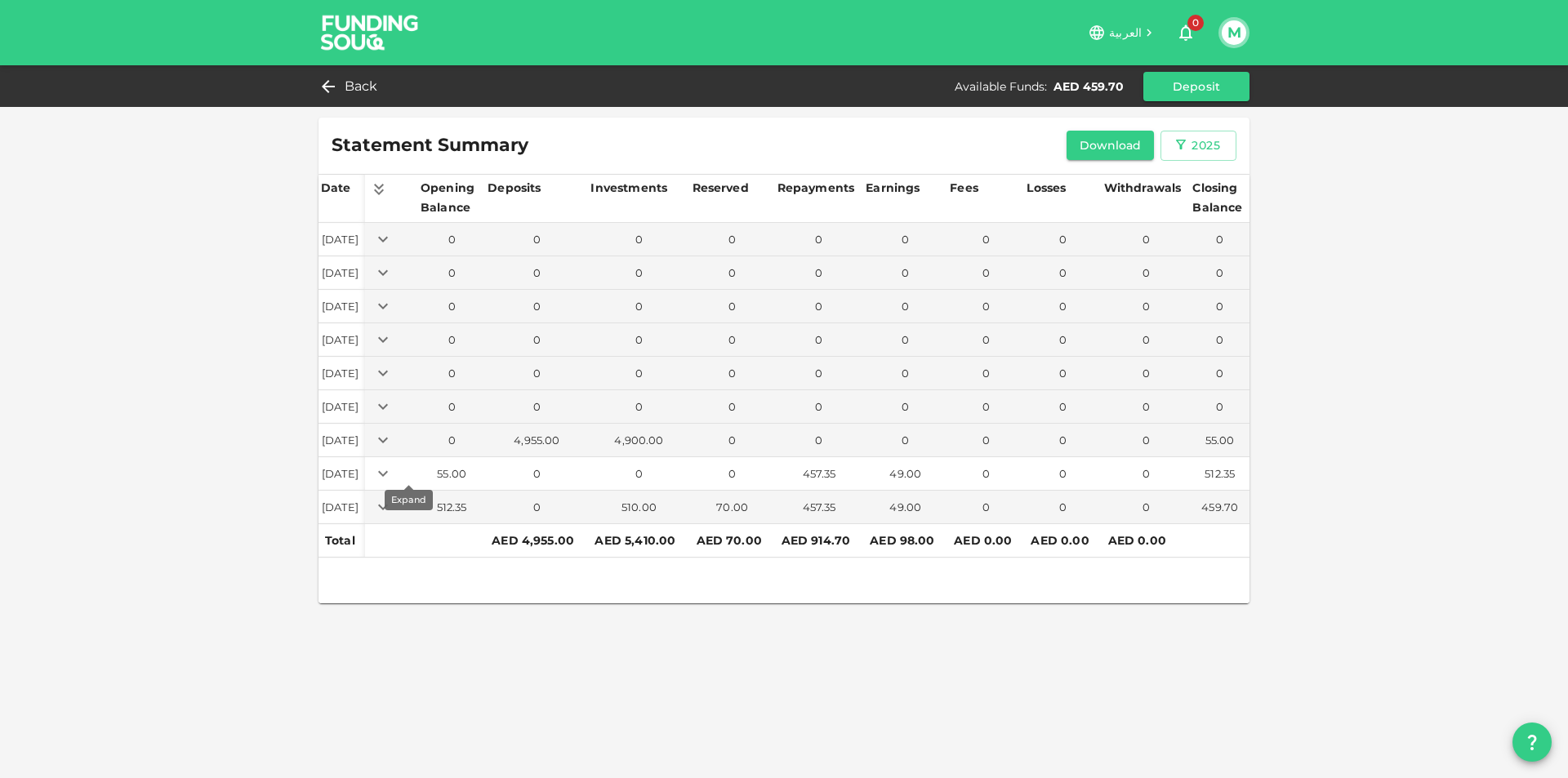
click at [393, 467] on icon "Expand" at bounding box center [383, 473] width 19 height 19
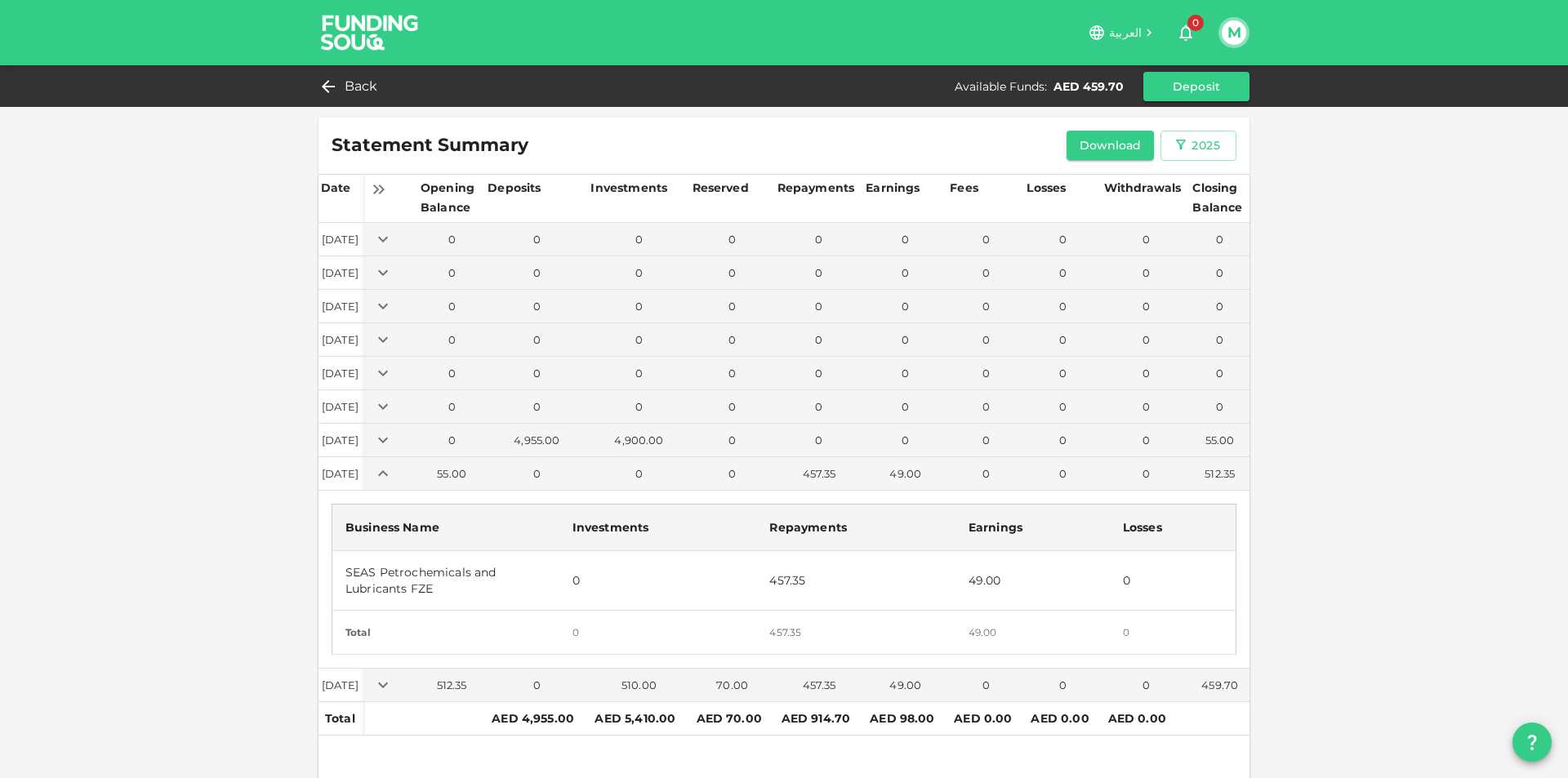
click at [777, 579] on td "457.35" at bounding box center [856, 579] width 199 height 60
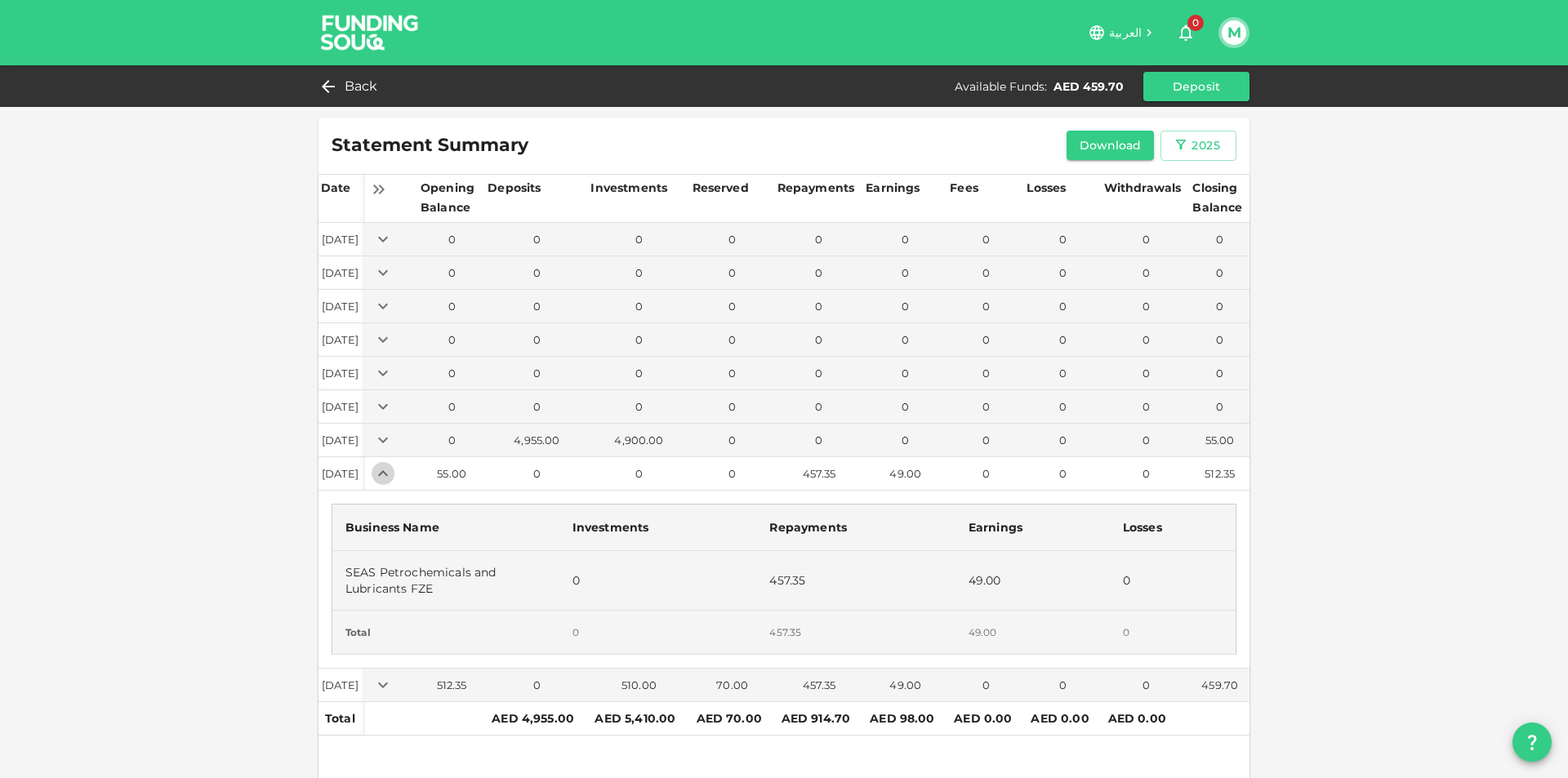
click at [393, 468] on icon "Expand" at bounding box center [383, 473] width 19 height 19
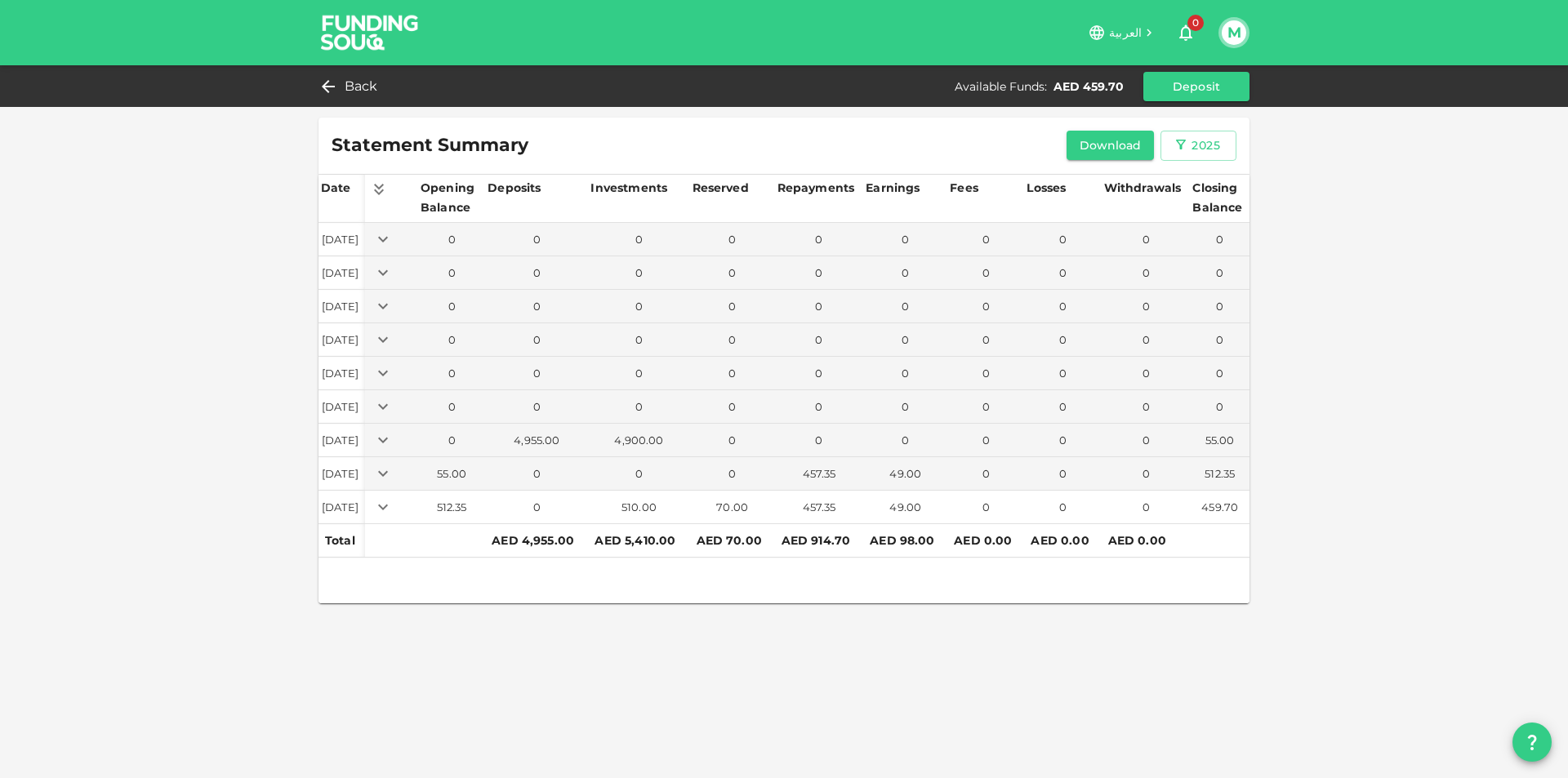
click at [393, 500] on icon "Expand" at bounding box center [383, 506] width 19 height 19
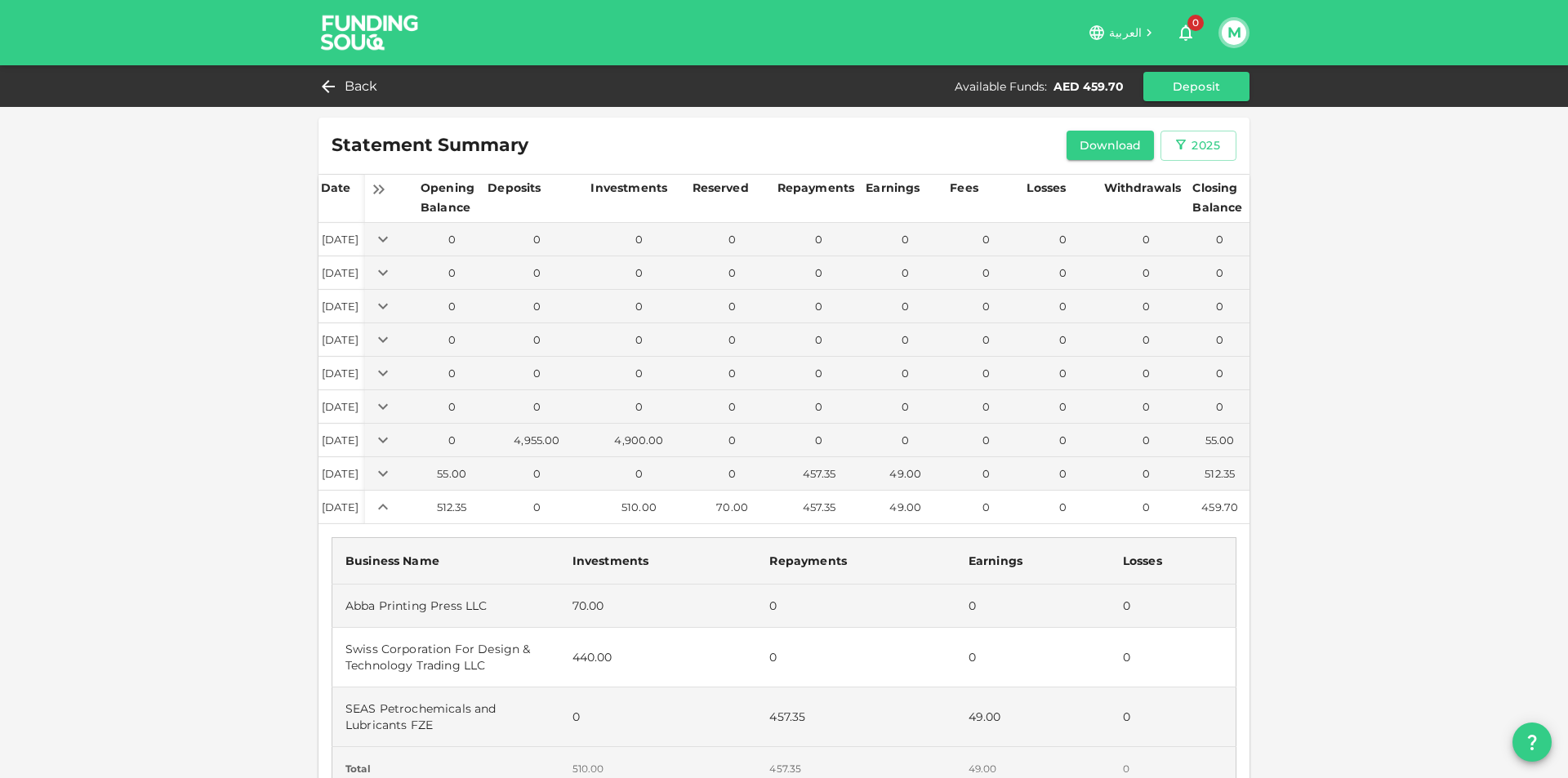
click at [393, 507] on icon "Expand" at bounding box center [383, 506] width 19 height 19
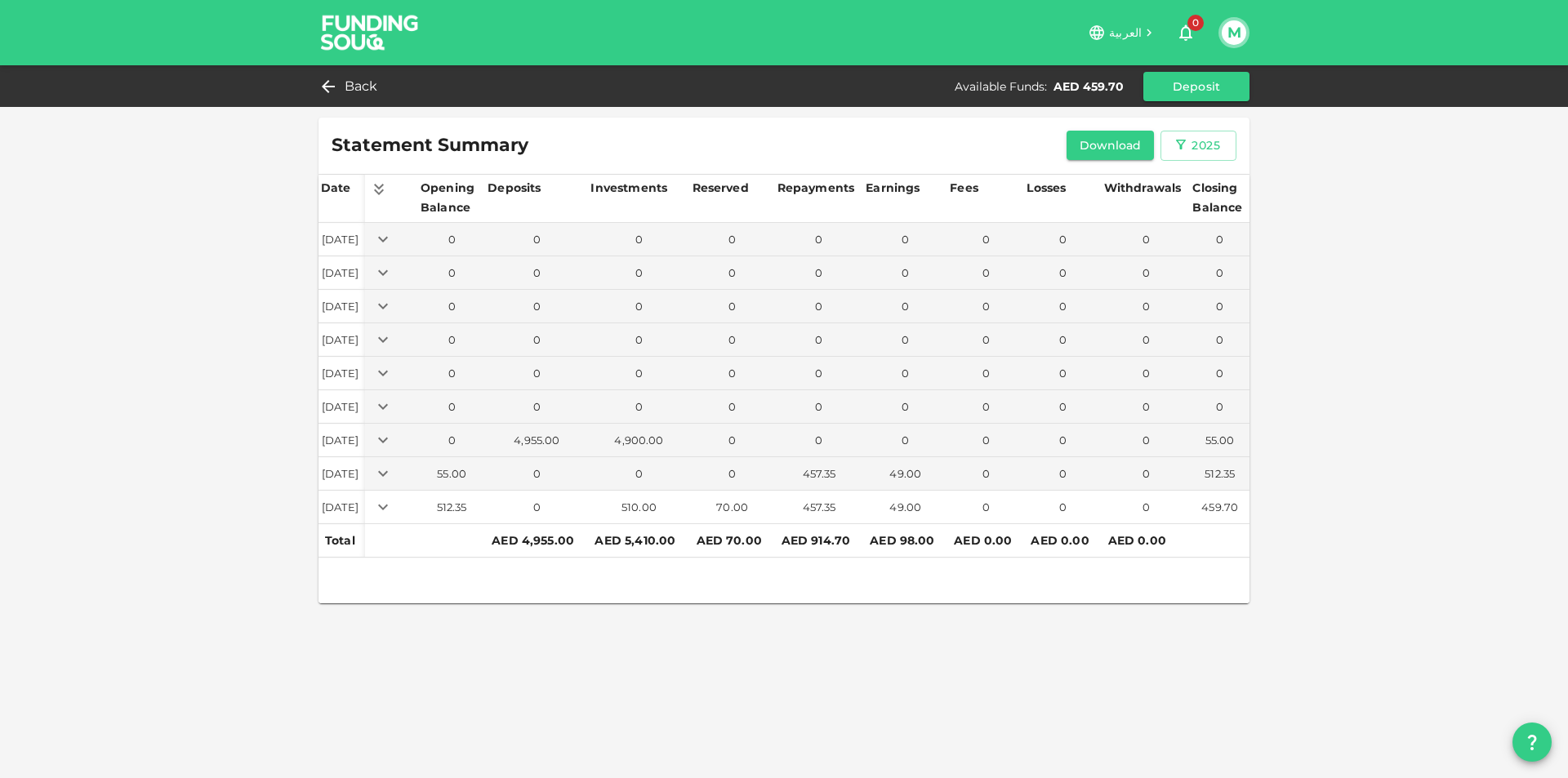
click at [388, 507] on icon "Expand" at bounding box center [383, 507] width 10 height 6
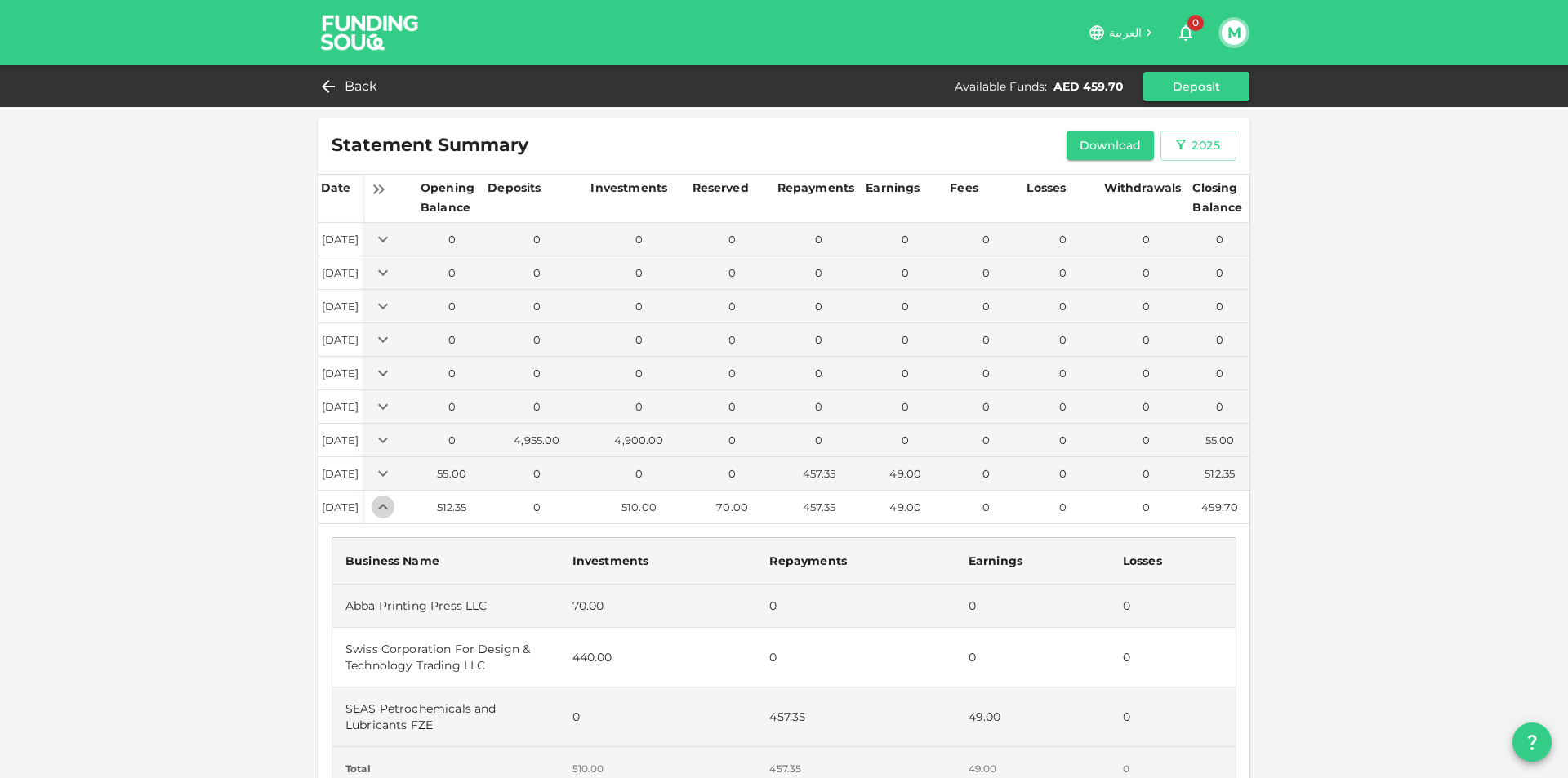
click at [393, 507] on icon "Expand" at bounding box center [383, 506] width 19 height 19
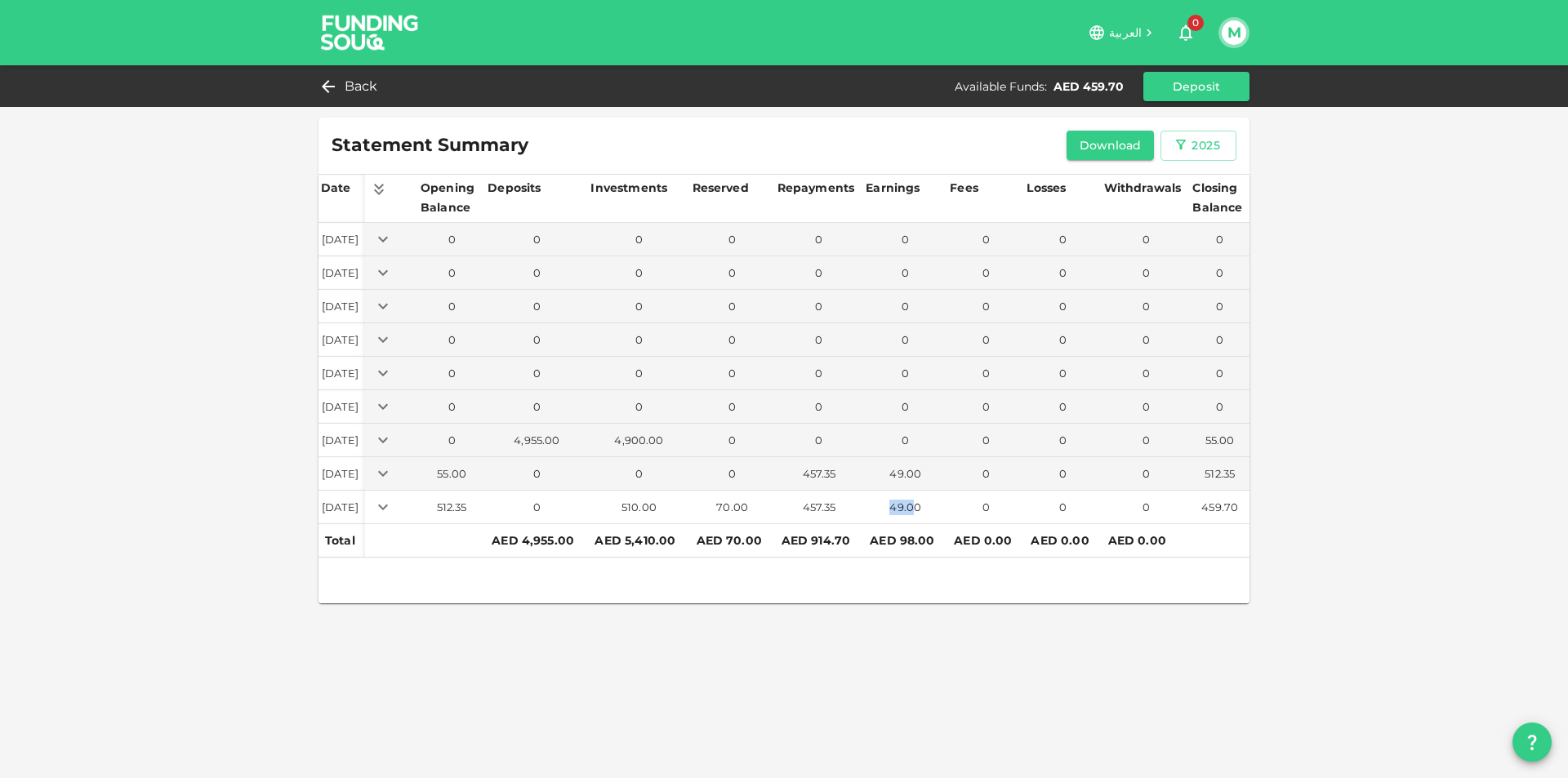
drag, startPoint x: 914, startPoint y: 509, endPoint x: 927, endPoint y: 509, distance: 13.0
click at [927, 509] on div "49.00" at bounding box center [905, 507] width 77 height 16
click at [348, 86] on span "Back" at bounding box center [362, 86] width 33 height 23
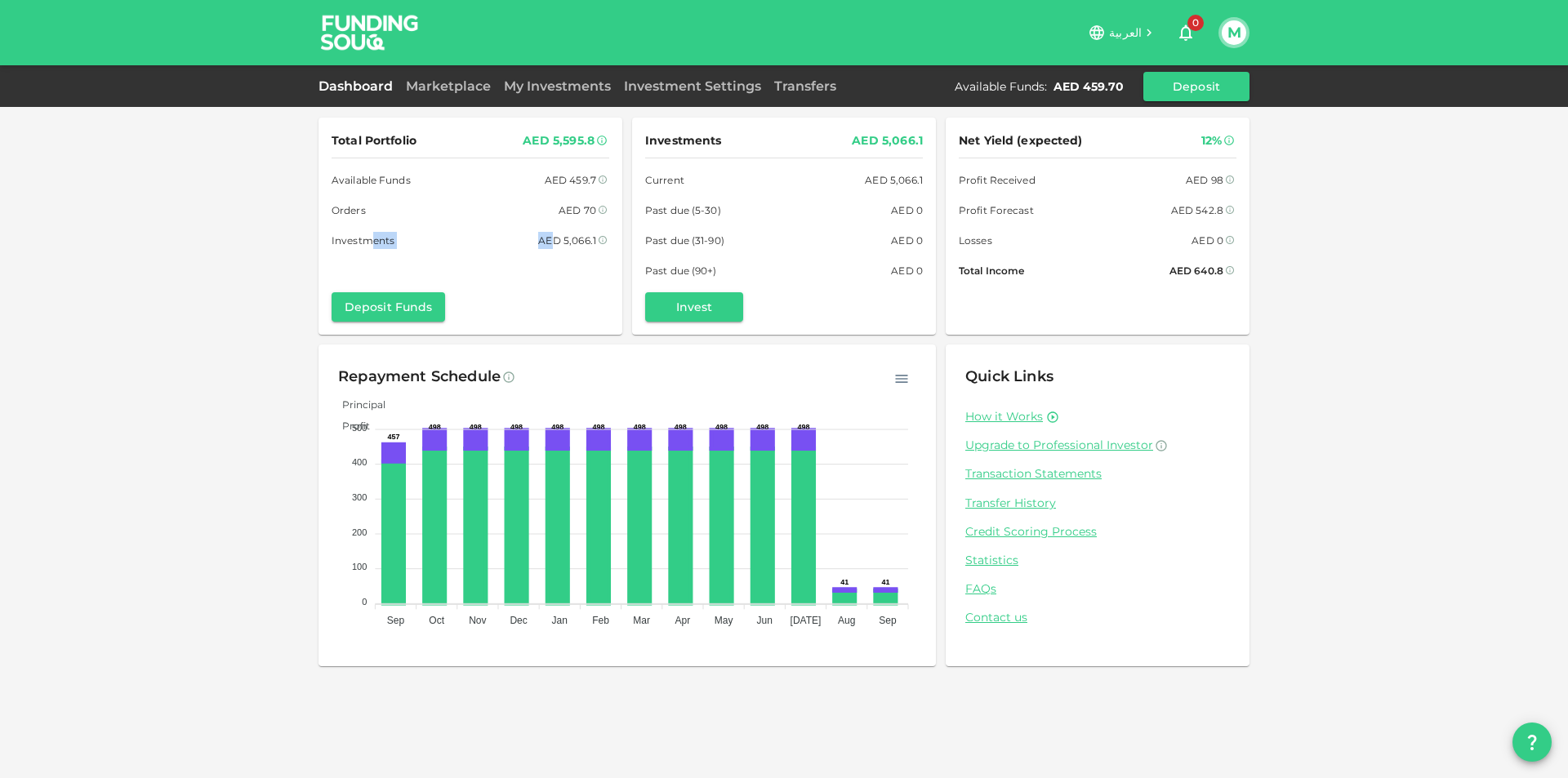
drag, startPoint x: 375, startPoint y: 242, endPoint x: 549, endPoint y: 245, distance: 174.0
click at [549, 245] on div "Investments AED 5,066.1" at bounding box center [470, 240] width 278 height 17
click at [549, 245] on div "AED 5,066.1" at bounding box center [567, 240] width 58 height 17
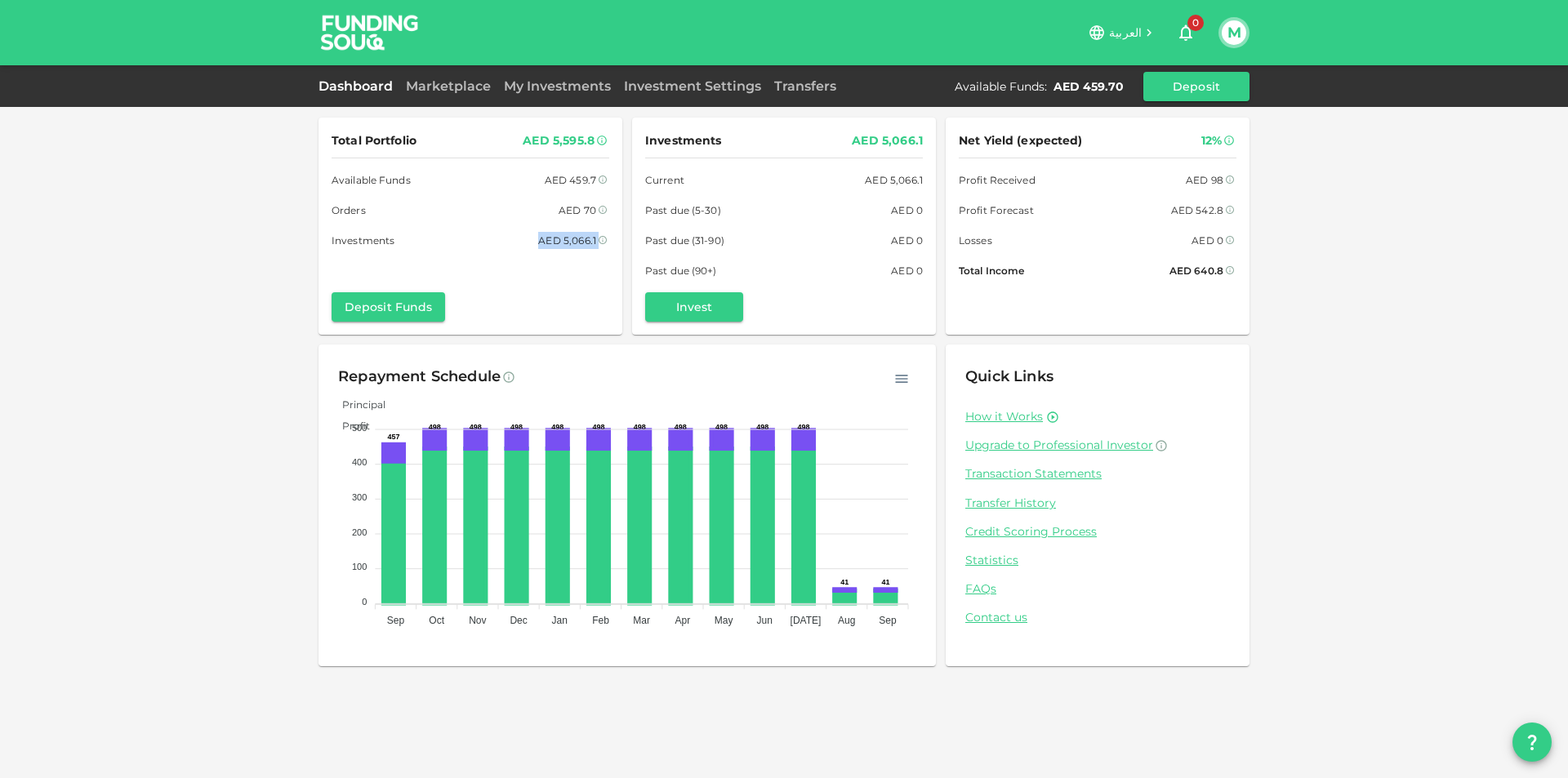
click at [581, 267] on div "Total Portfolio AED 5,595.8 Available Funds AED 459.7 Orders AED 70 Investments…" at bounding box center [470, 226] width 278 height 191
click at [715, 77] on div "Investment Settings" at bounding box center [692, 86] width 150 height 19
click at [731, 57] on div "العربية 0 M" at bounding box center [784, 32] width 931 height 65
click at [739, 93] on link "Investment Settings" at bounding box center [692, 86] width 150 height 16
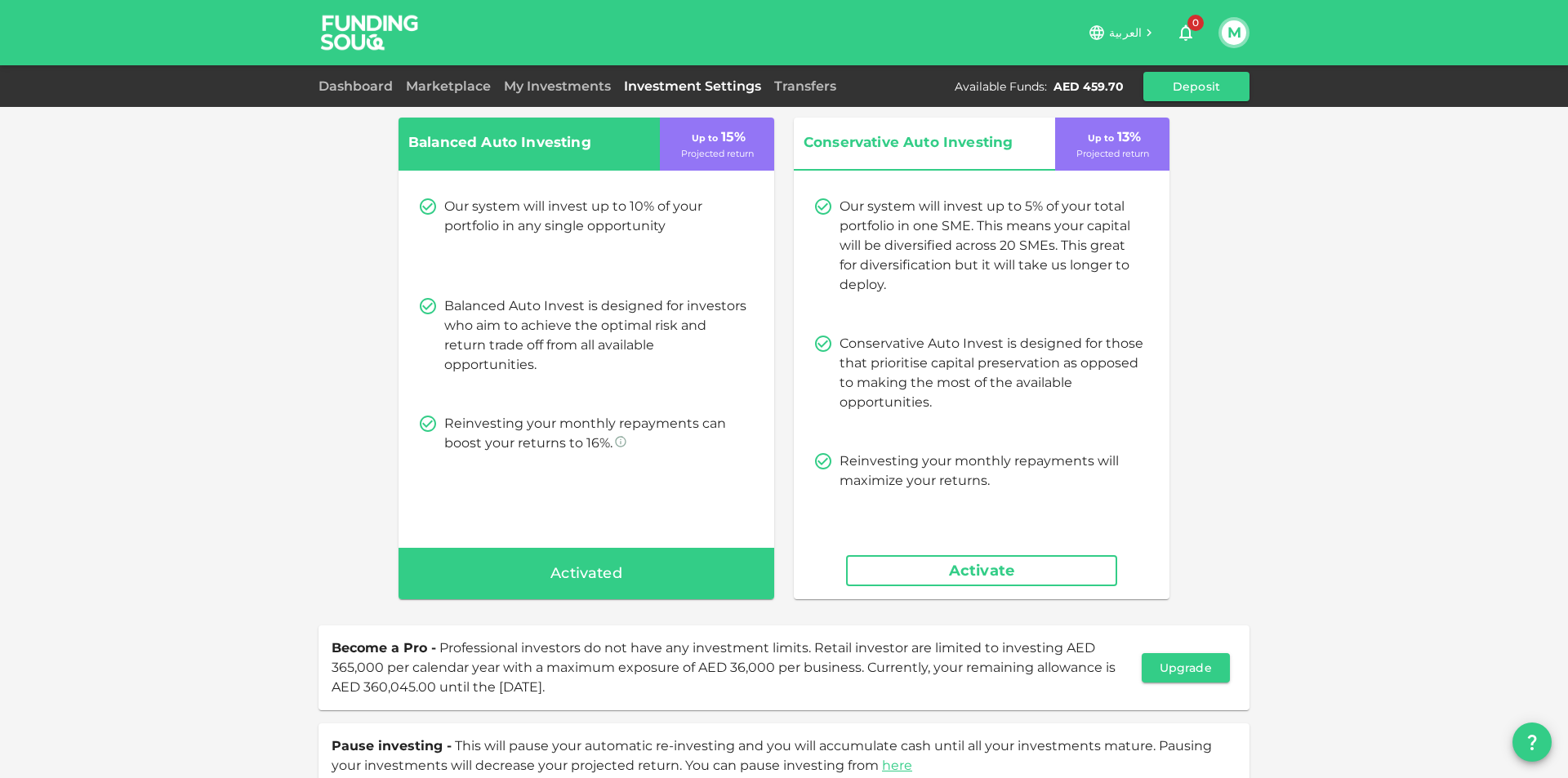
scroll to position [144, 0]
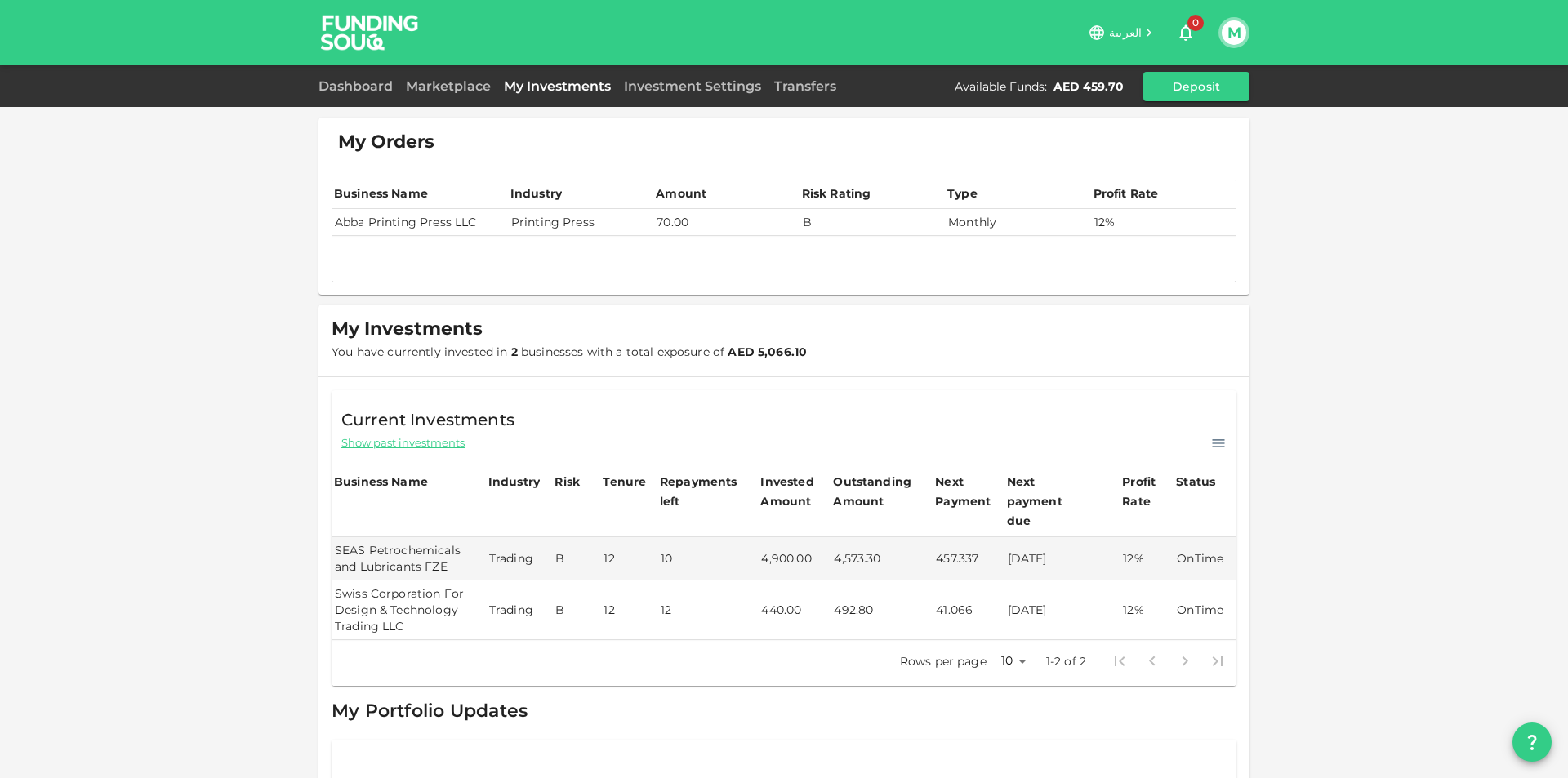
click at [721, 232] on td "70.00" at bounding box center [726, 222] width 145 height 27
drag, startPoint x: 721, startPoint y: 226, endPoint x: 706, endPoint y: 313, distance: 88.3
click at [719, 240] on div "Business Name Industry Amount Risk Rating Type Profit Rate Abba Printing Press …" at bounding box center [783, 231] width 905 height 101
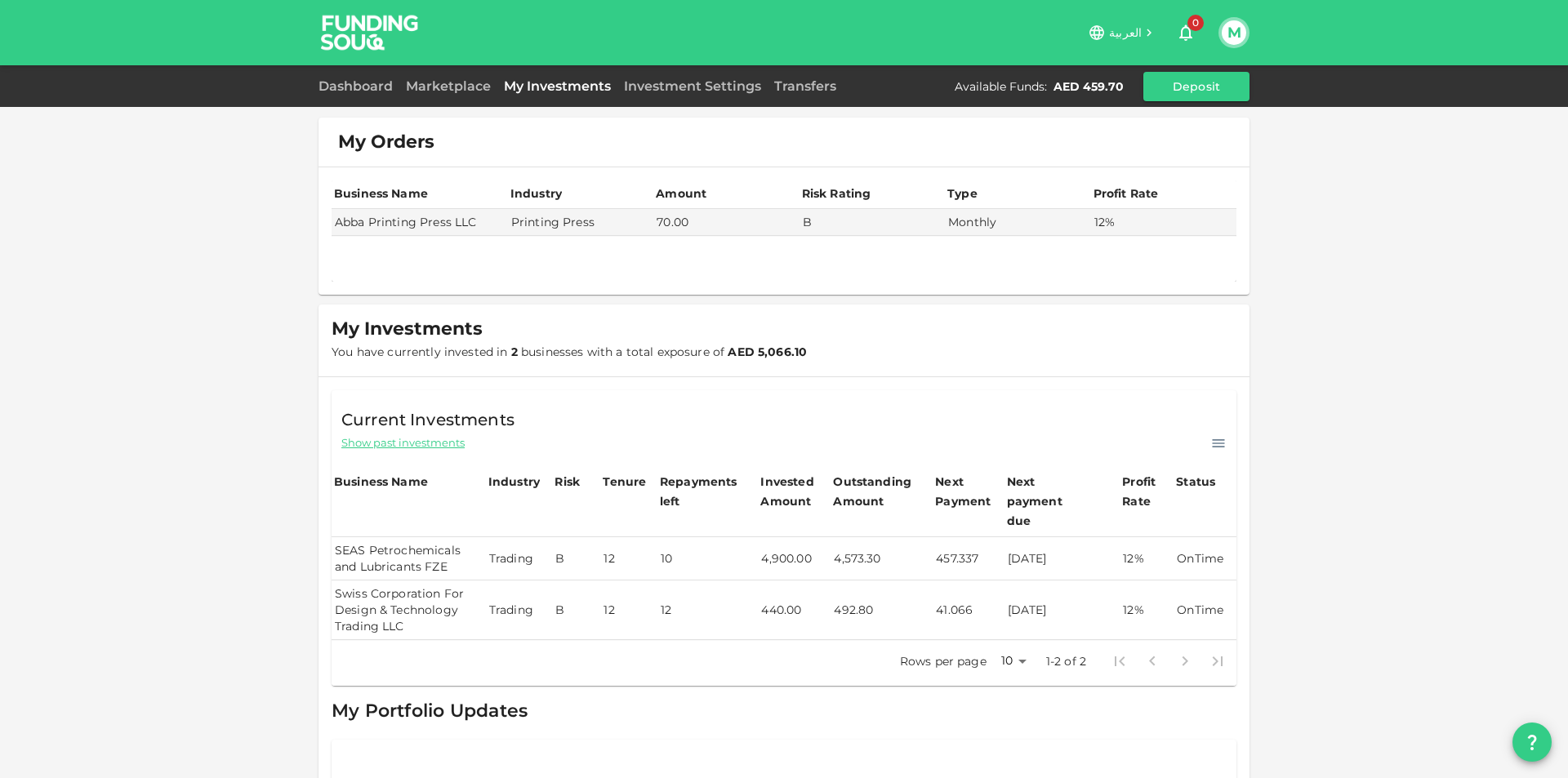
drag, startPoint x: 646, startPoint y: 471, endPoint x: 551, endPoint y: 528, distance: 110.8
click at [646, 472] on th "Tenure" at bounding box center [628, 502] width 57 height 68
click at [434, 440] on span "Show past investments" at bounding box center [403, 442] width 123 height 16
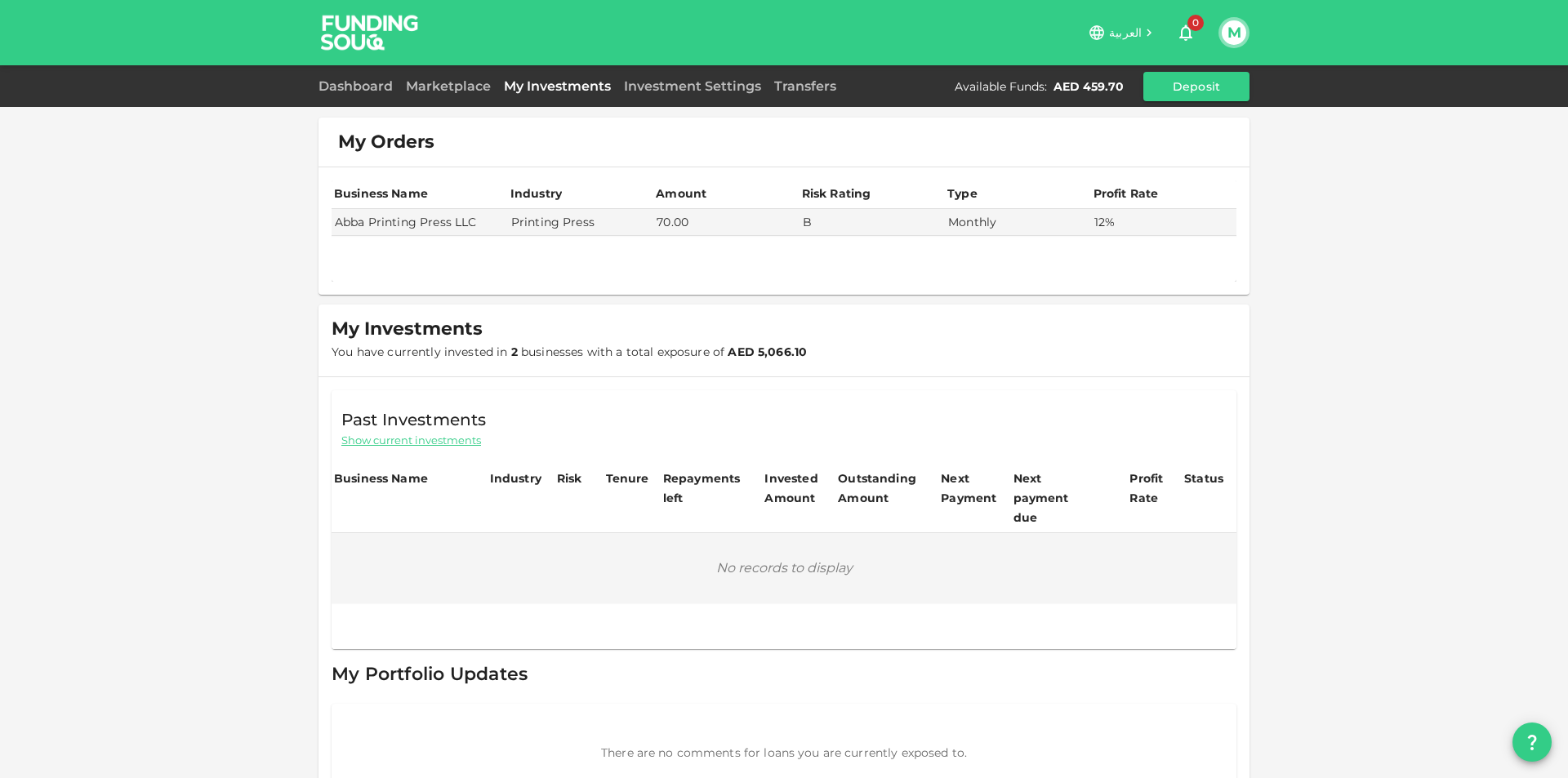
click at [436, 438] on span "Show current investments" at bounding box center [411, 440] width 140 height 16
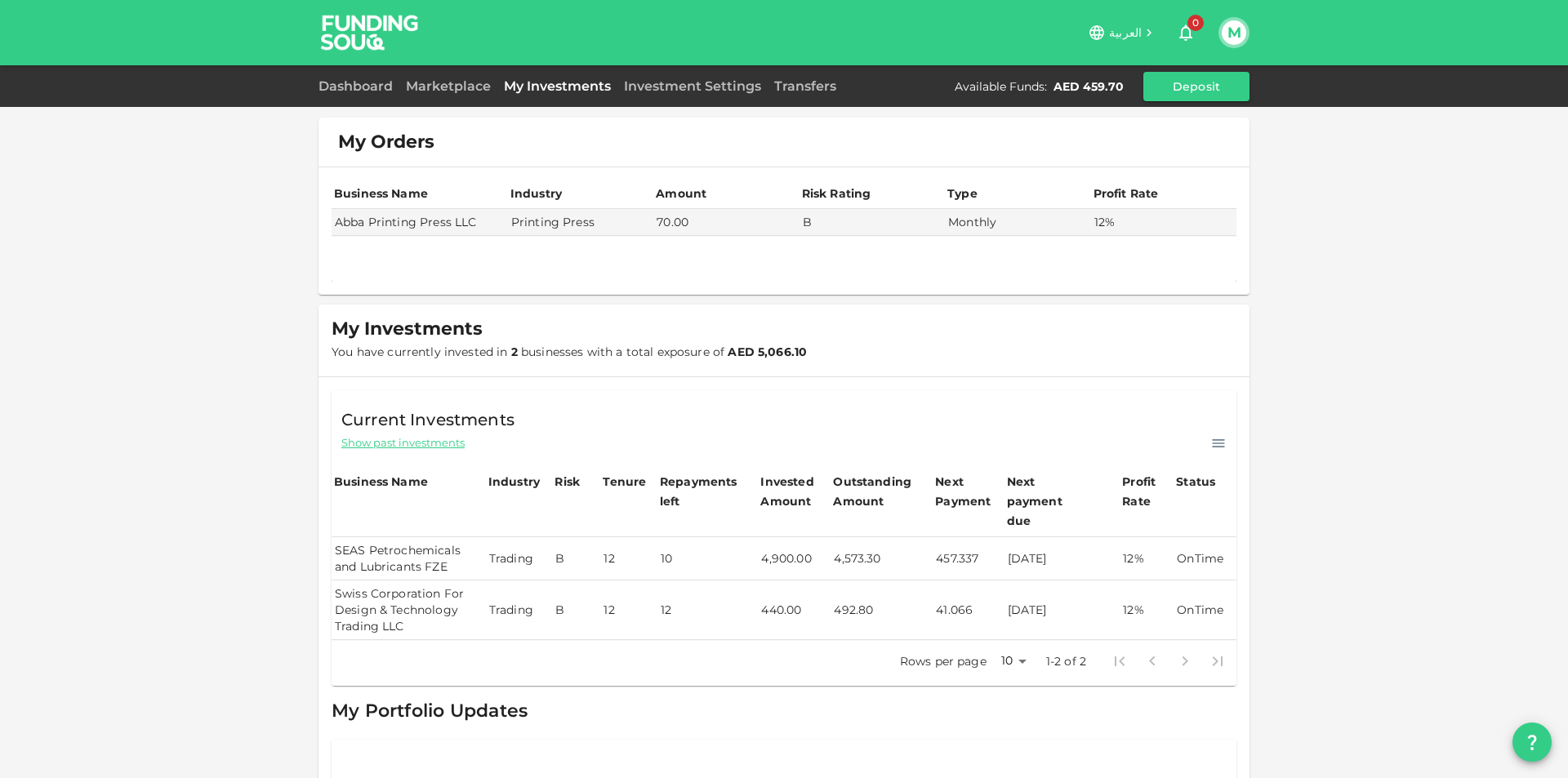
click at [417, 537] on td "SEAS Petrochemicals and Lubricants FZE" at bounding box center [409, 558] width 155 height 43
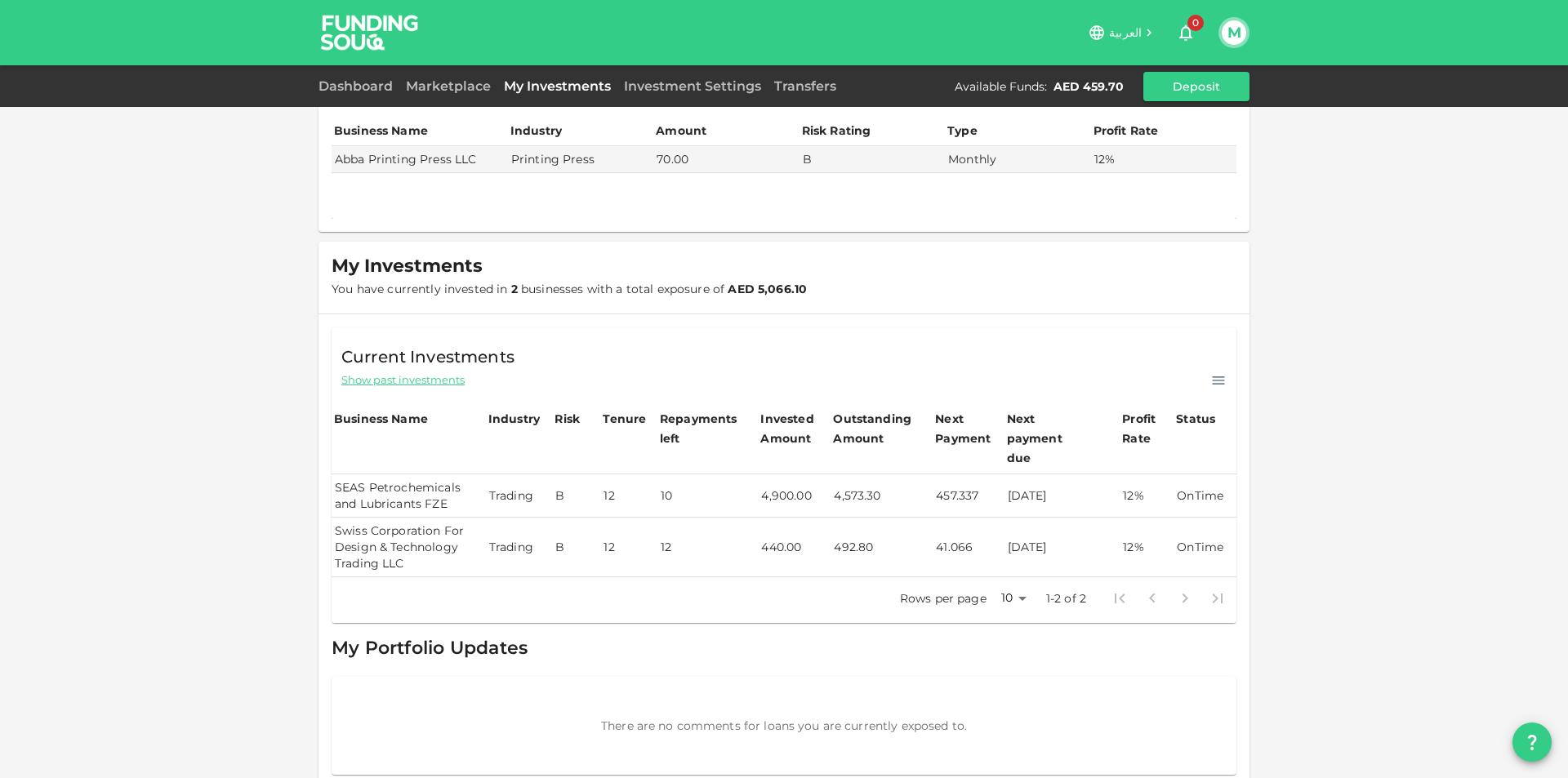
drag, startPoint x: 922, startPoint y: 477, endPoint x: 1051, endPoint y: 468, distance: 129.3
click at [1051, 475] on tr "SEAS Petrochemicals and Lubricants FZE Trading B 12 10 4,900.00 4,573.30 457.33…" at bounding box center [783, 496] width 905 height 43
click at [1051, 475] on td "[DATE]" at bounding box center [1063, 496] width 116 height 43
